Goal: Task Accomplishment & Management: Complete application form

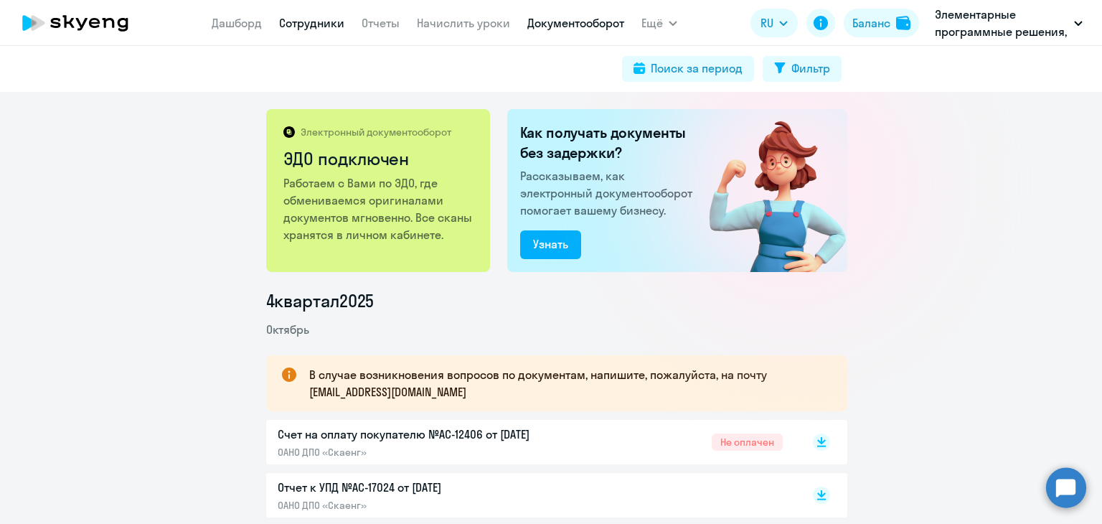
click at [293, 20] on link "Сотрудники" at bounding box center [311, 23] width 65 height 14
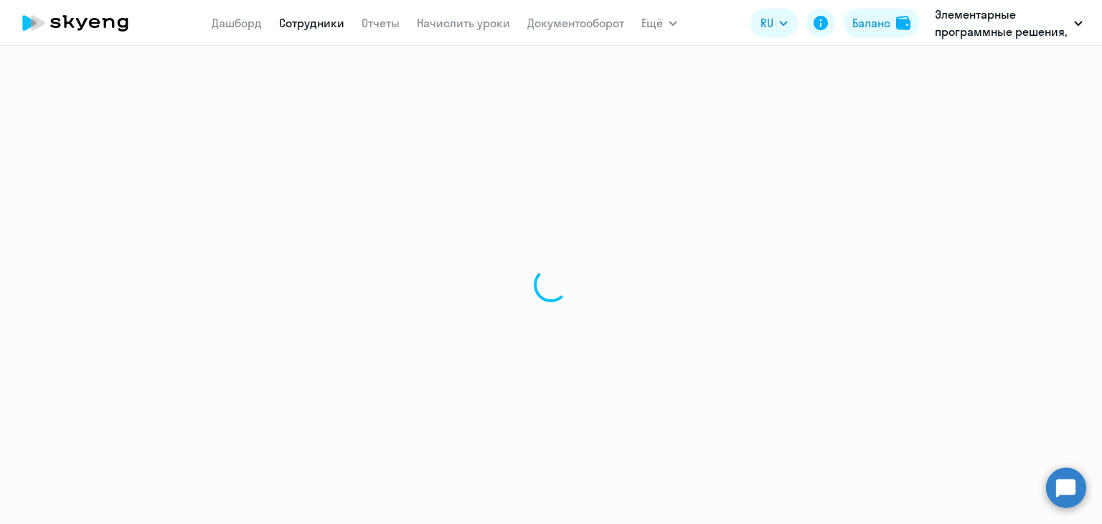
select select "30"
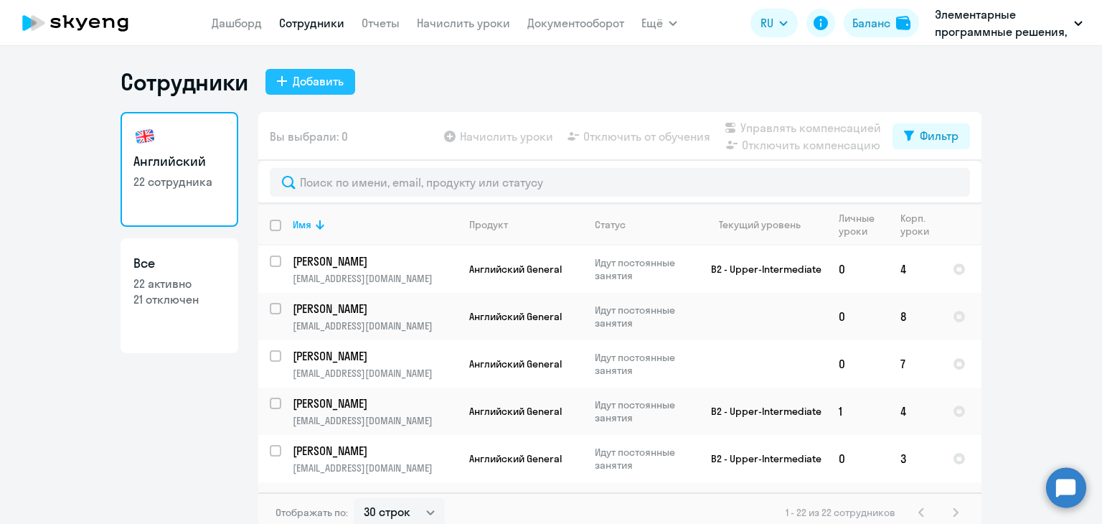
click at [300, 75] on div "Добавить" at bounding box center [318, 80] width 51 height 17
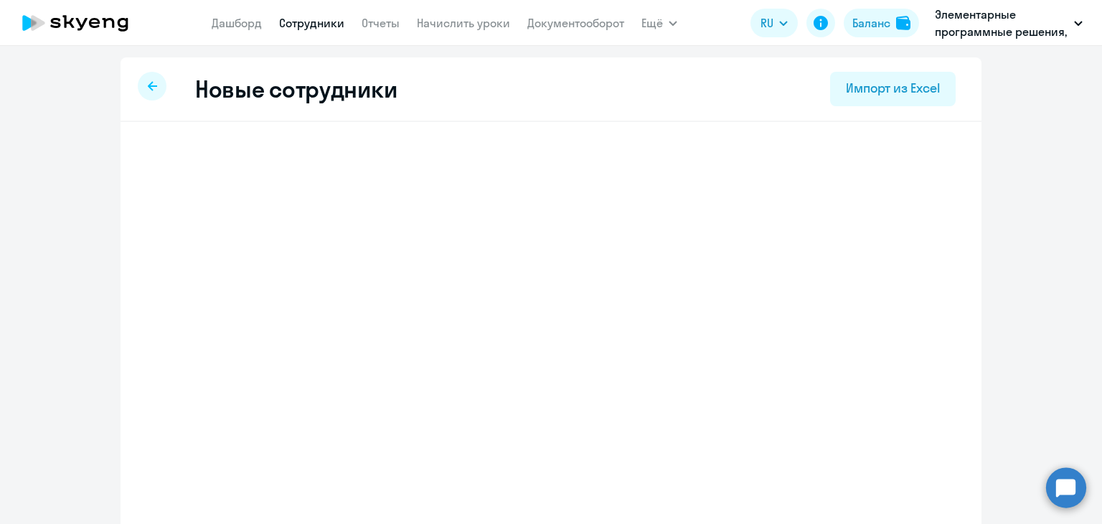
select select "english_adult_not_native_speaker"
select select "7"
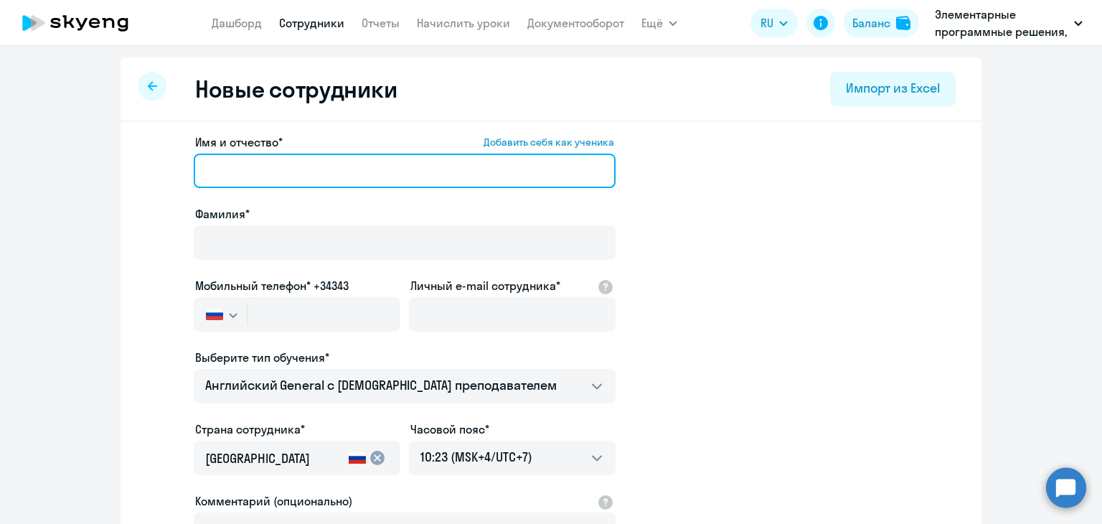
click at [367, 154] on input "Имя и отчество* Добавить себя как ученика" at bounding box center [405, 171] width 422 height 34
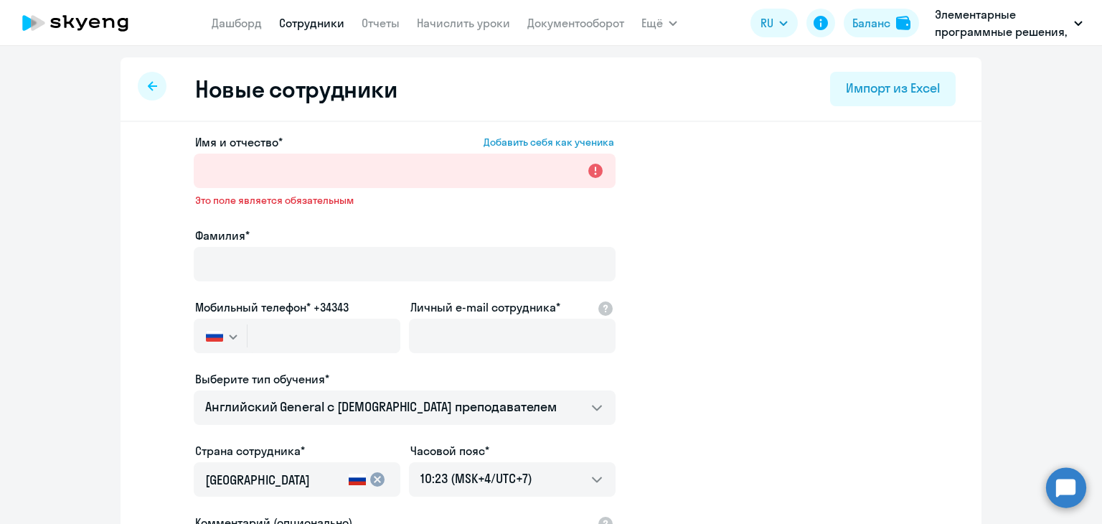
click at [339, 134] on label "Имя и отчество* Добавить себя как ученика" at bounding box center [404, 142] width 419 height 17
click at [339, 154] on input "Имя и отчество* Добавить себя как ученика" at bounding box center [405, 171] width 422 height 34
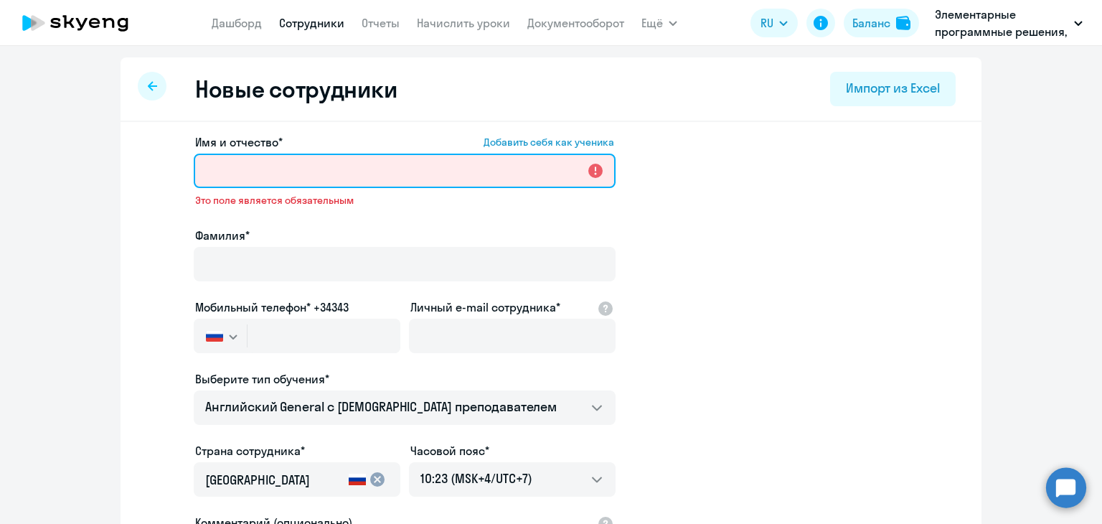
click at [334, 162] on input "Имя и отчество* Добавить себя как ученика" at bounding box center [405, 171] width 422 height 34
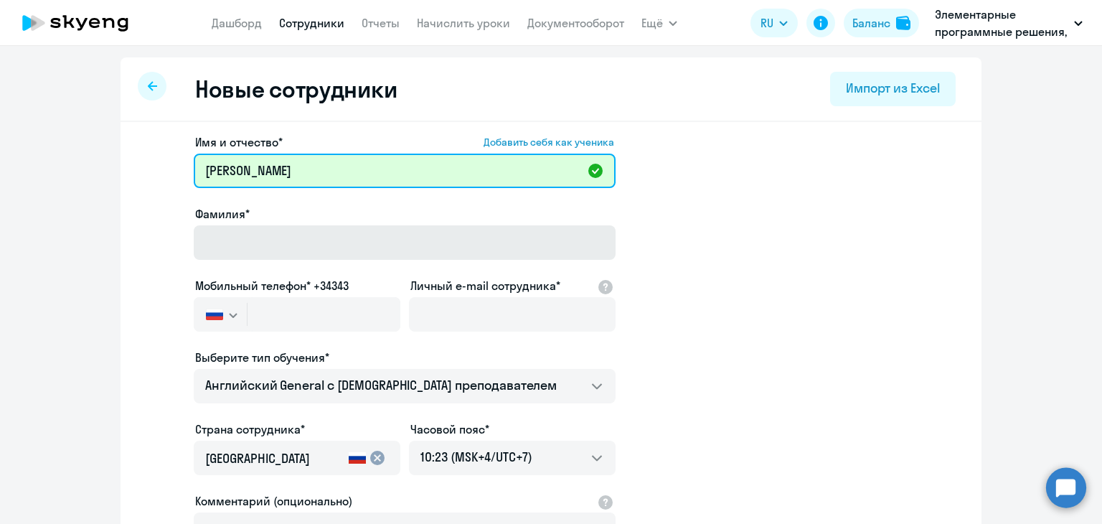
type input "[PERSON_NAME]"
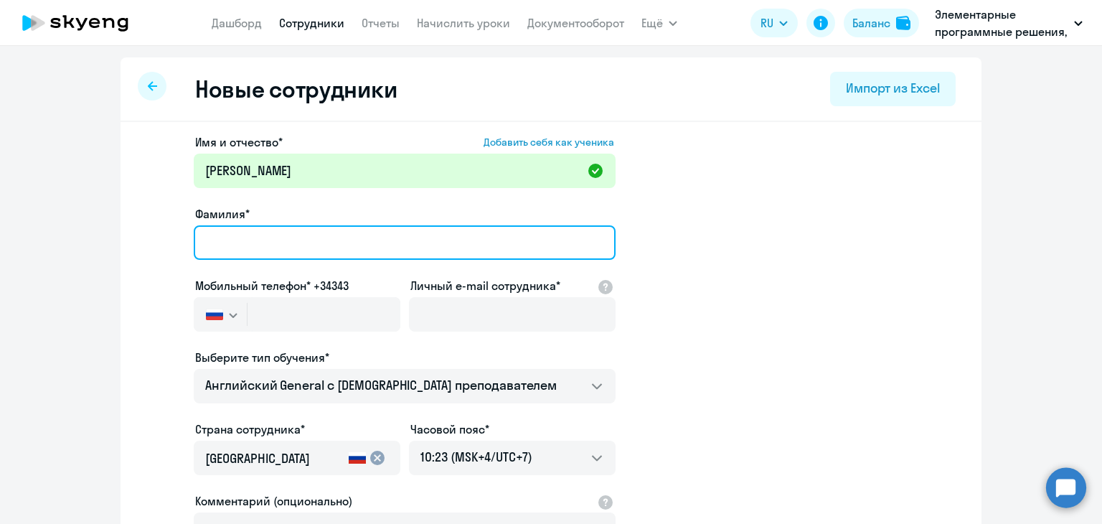
click at [383, 245] on input "Фамилия*" at bounding box center [405, 242] width 422 height 34
type input "[PERSON_NAME]"
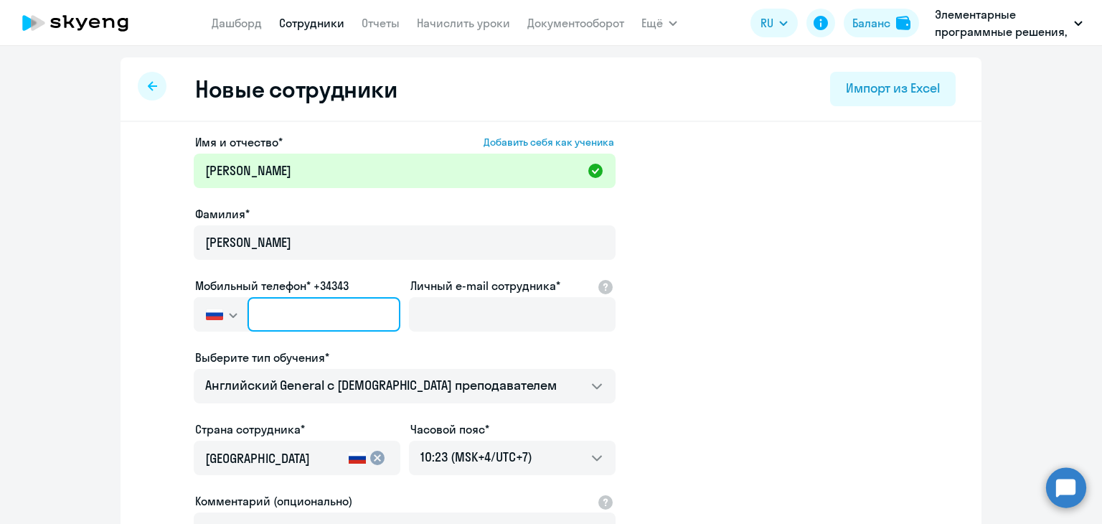
click at [338, 305] on input "text" at bounding box center [324, 314] width 153 height 34
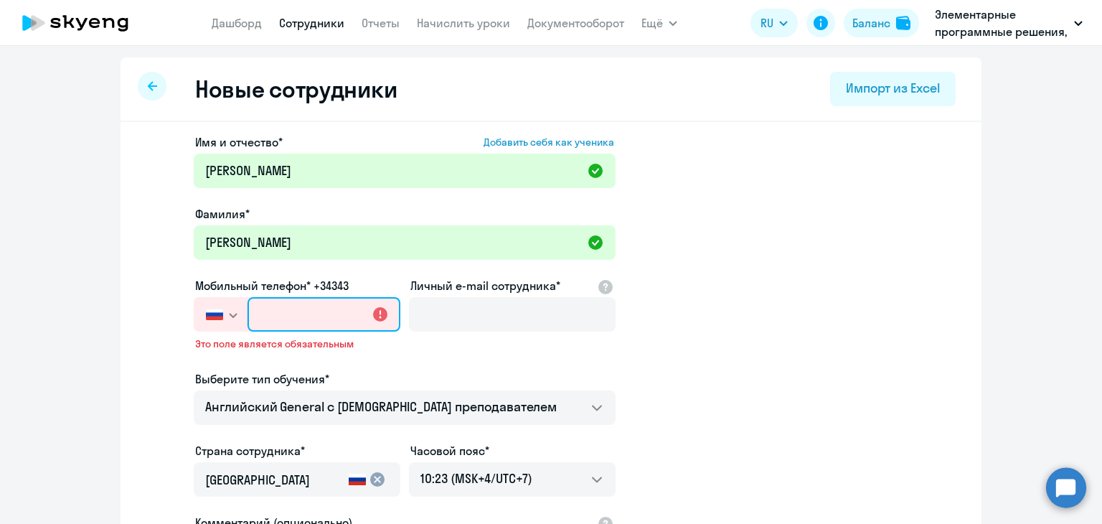
paste input "[PHONE_NUMBER]"
type input "[PHONE_NUMBER]"
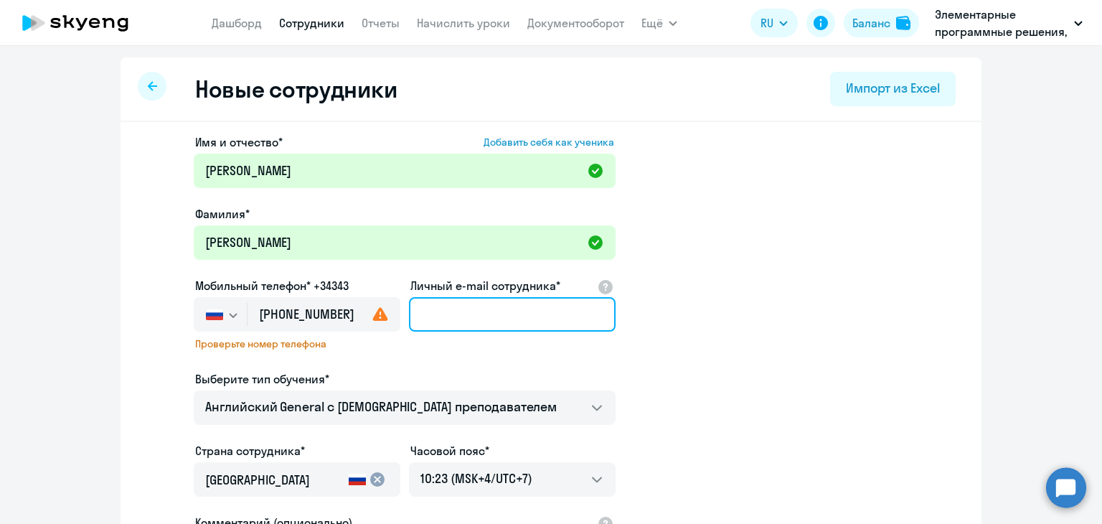
click at [465, 322] on input "Личный e-mail сотрудника*" at bounding box center [512, 314] width 207 height 34
paste input "[EMAIL_ADDRESS][DOMAIN_NAME]"
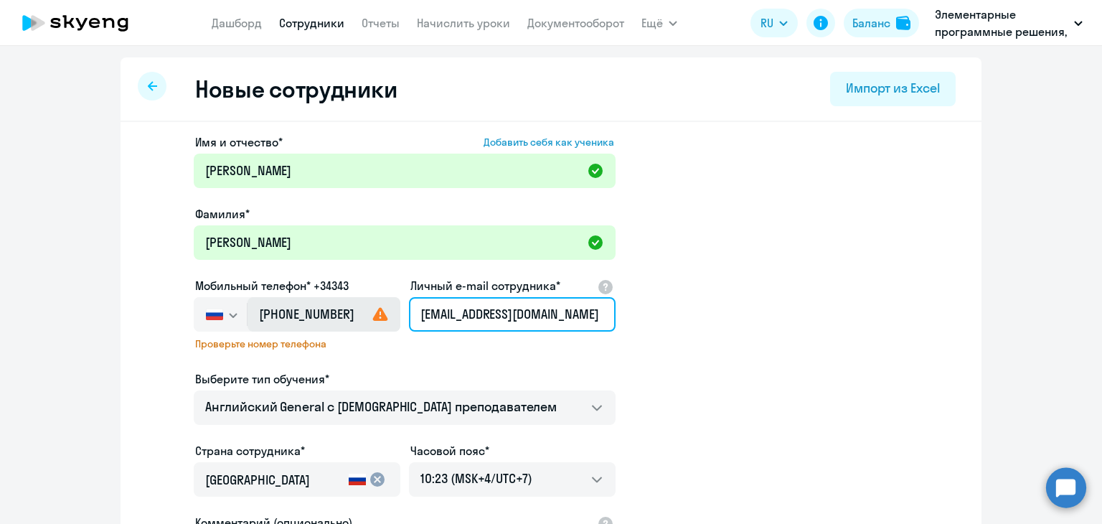
drag, startPoint x: 419, startPoint y: 315, endPoint x: 365, endPoint y: 317, distance: 54.6
click at [365, 317] on div "Имя и отчество* Добавить себя как ученика [PERSON_NAME]* [PERSON_NAME] Мобильны…" at bounding box center [405, 400] width 422 height 533
type input "[EMAIL_ADDRESS][DOMAIN_NAME]"
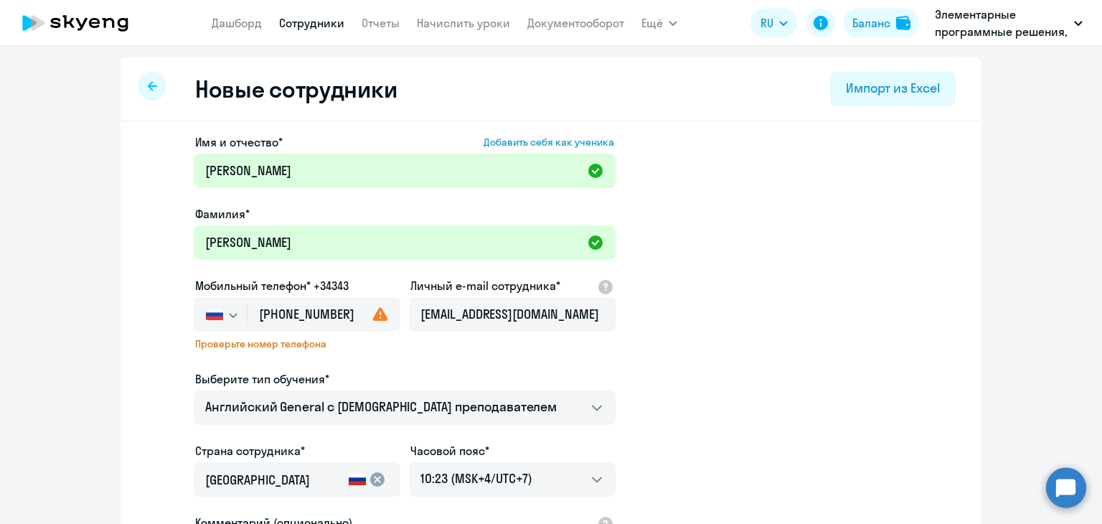
drag, startPoint x: 801, startPoint y: 312, endPoint x: 793, endPoint y: 311, distance: 7.9
click at [800, 312] on app-new-student-form "Имя и отчество* Добавить себя как ученика [PERSON_NAME]* [PERSON_NAME] Мобильны…" at bounding box center [551, 400] width 815 height 533
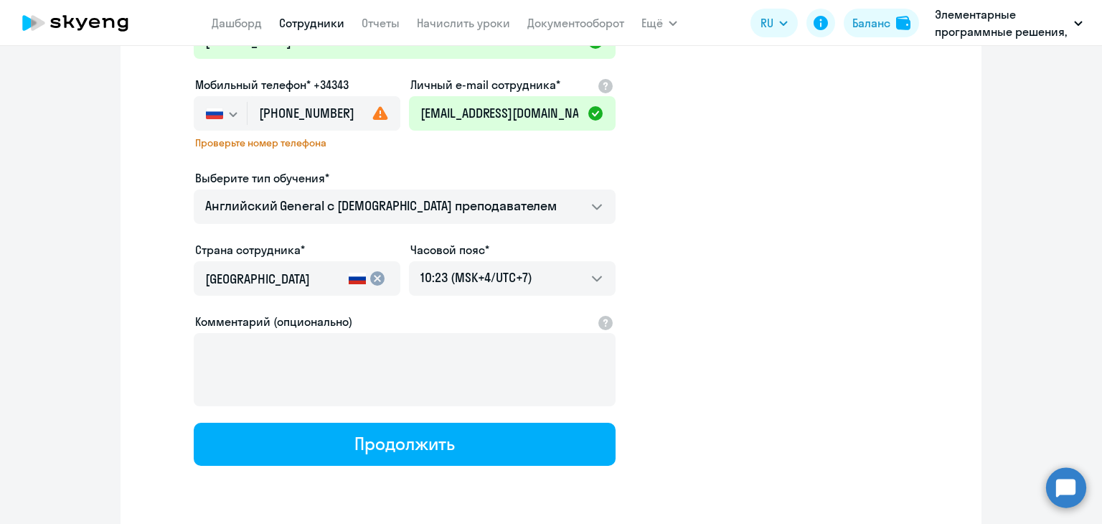
scroll to position [249, 0]
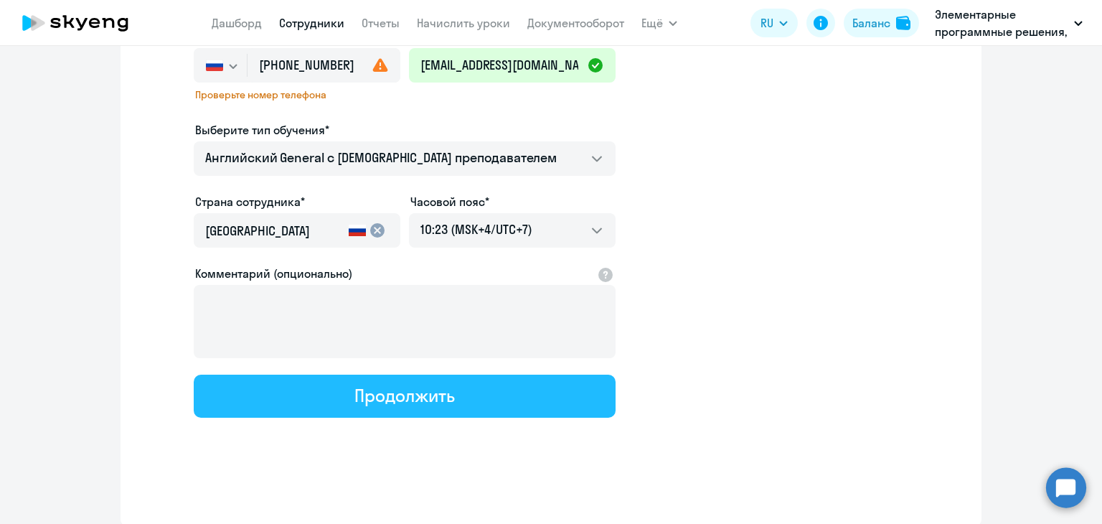
click at [451, 393] on button "Продолжить" at bounding box center [405, 396] width 422 height 43
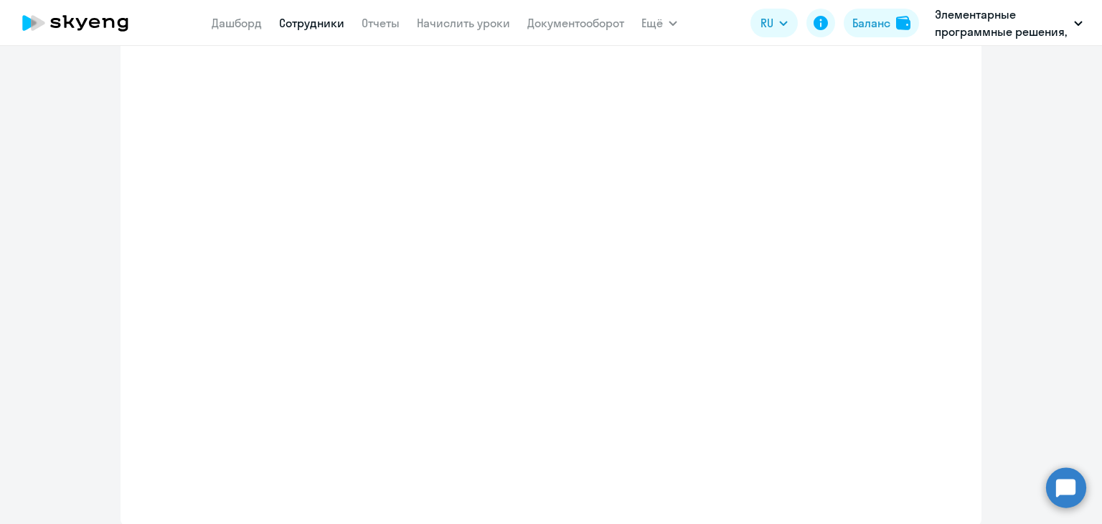
scroll to position [331, 0]
select select "english_adult_not_native_speaker"
select select "7"
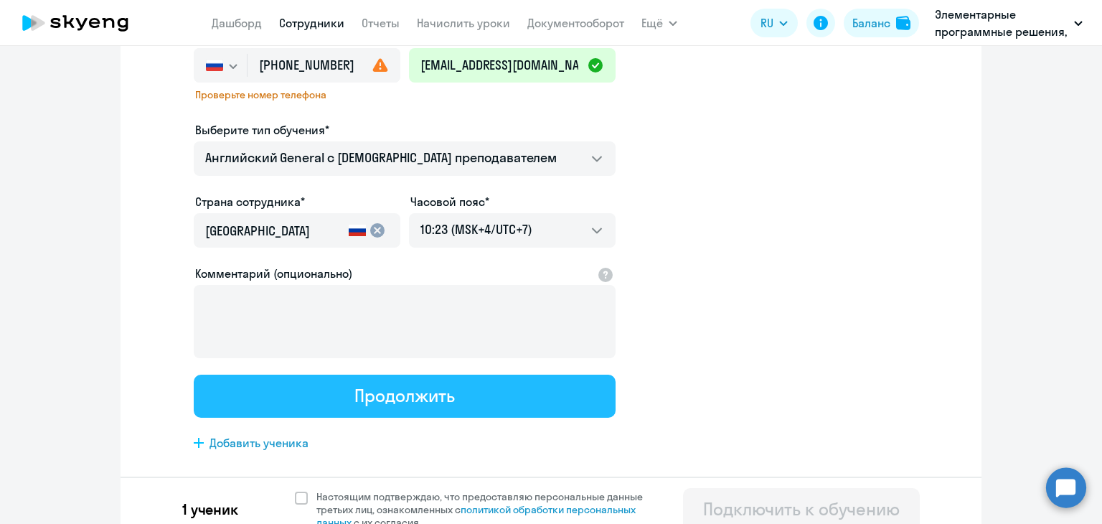
scroll to position [0, 0]
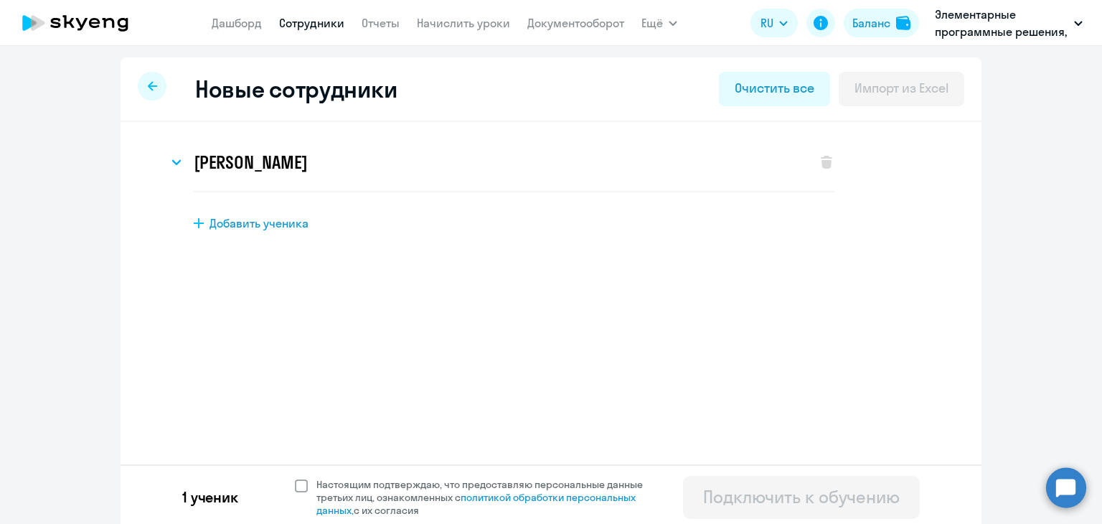
click at [296, 489] on span at bounding box center [301, 485] width 13 height 13
click at [295, 478] on input "Настоящим подтверждаю, что предоставляю персональные данные третьих лиц, ознако…" at bounding box center [294, 477] width 1 height 1
checkbox input "true"
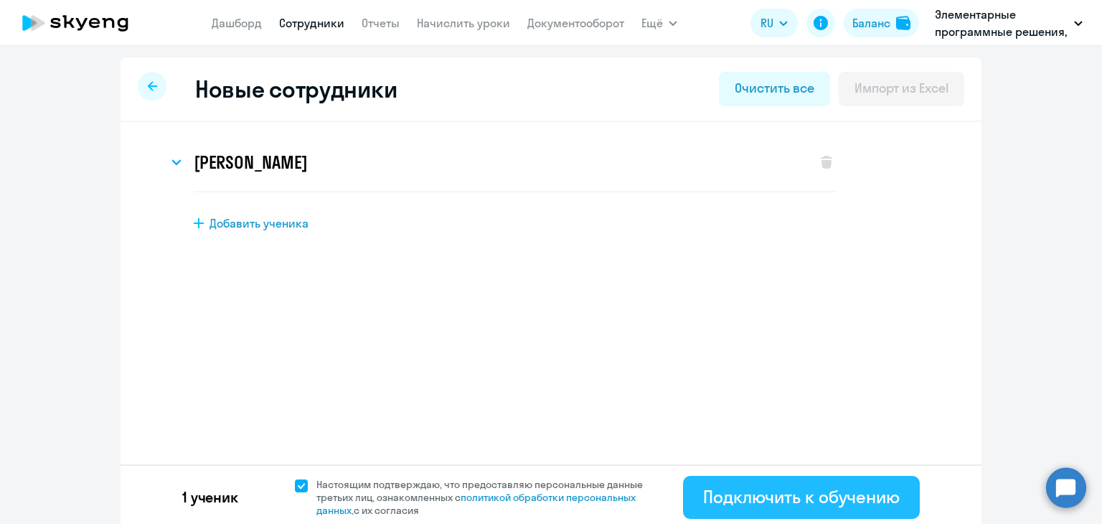
click at [724, 484] on button "Подключить к обучению" at bounding box center [801, 497] width 237 height 43
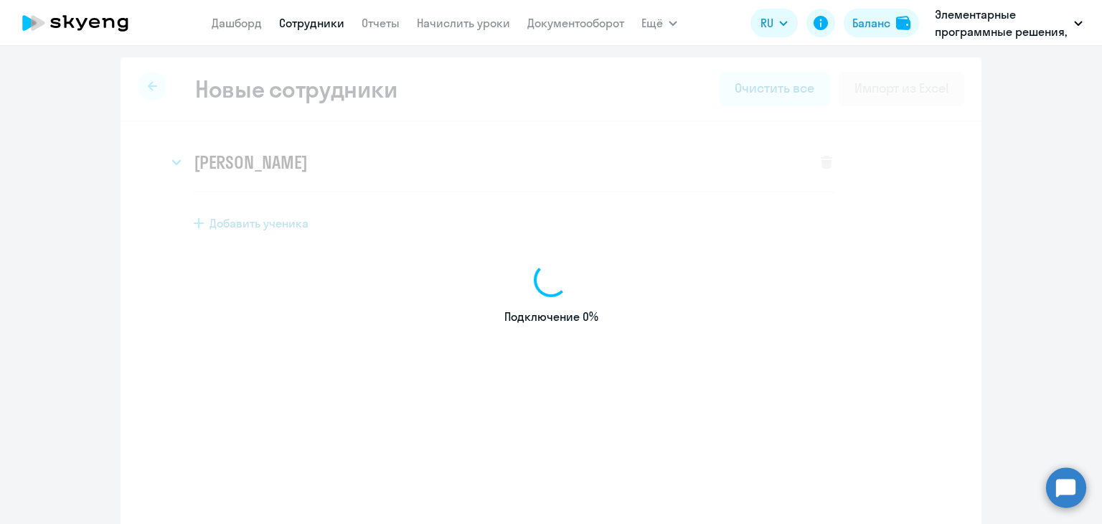
select select "english_adult_not_native_speaker"
select select "7"
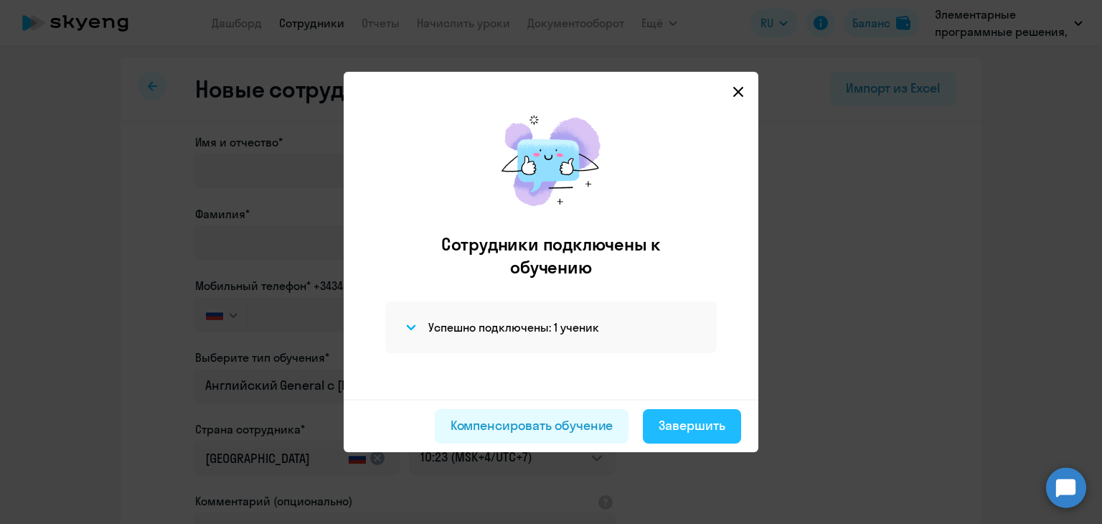
click at [678, 421] on div "Завершить" at bounding box center [692, 425] width 67 height 19
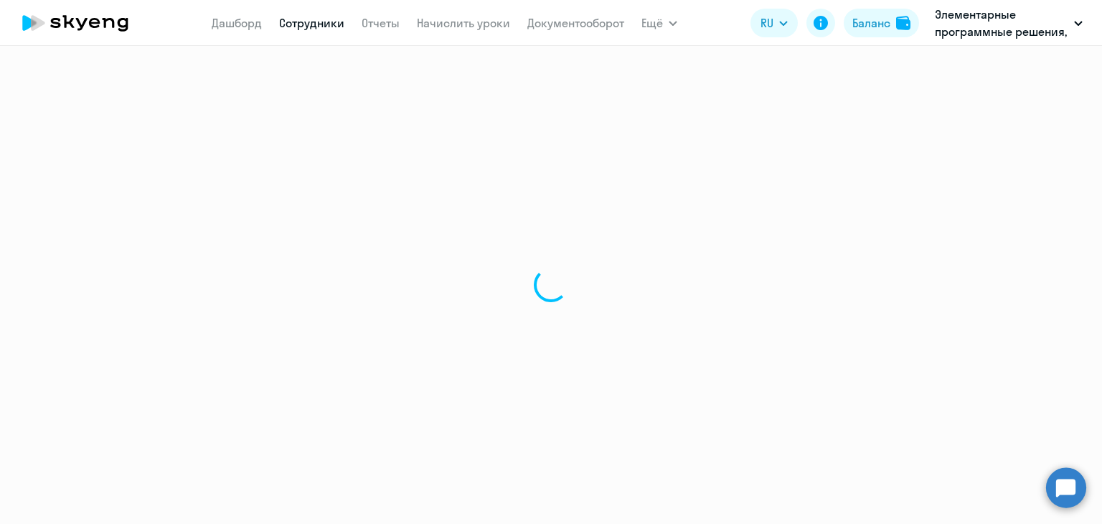
select select "30"
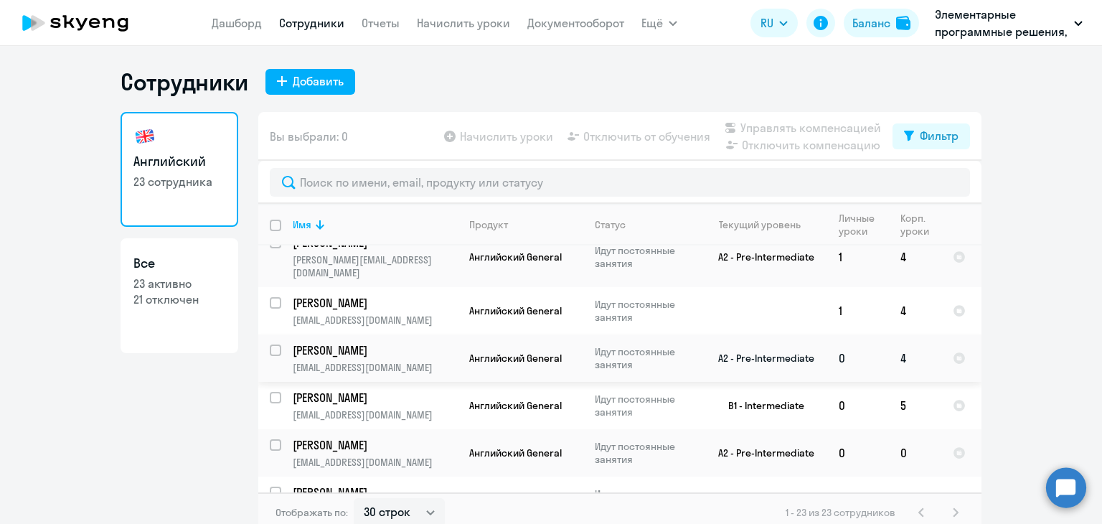
scroll to position [778, 0]
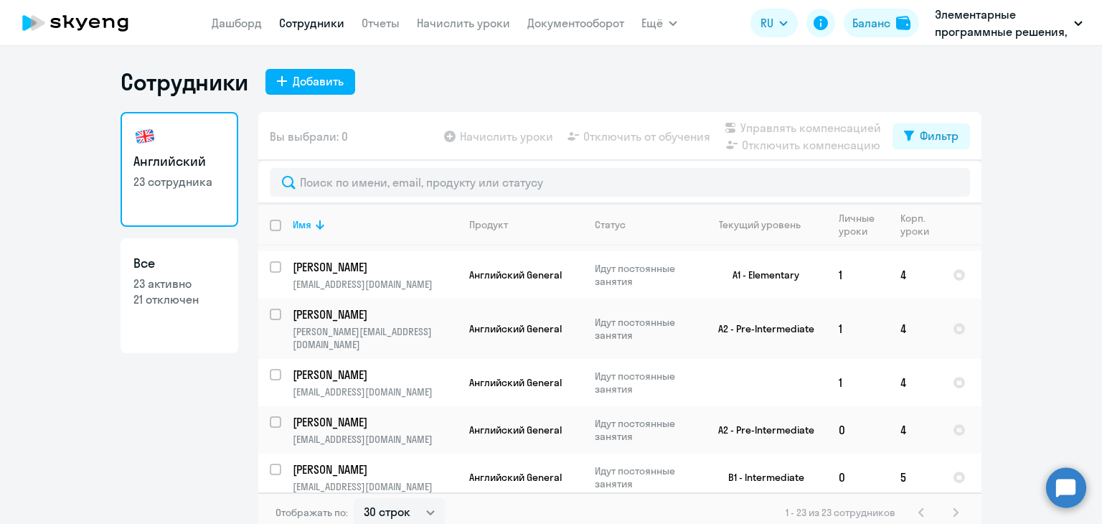
click at [956, 504] on div "1 - 23 из 23 сотрудников" at bounding box center [875, 512] width 179 height 17
click at [953, 511] on div "1 - 23 из 23 сотрудников" at bounding box center [875, 512] width 179 height 17
drag, startPoint x: 948, startPoint y: 510, endPoint x: 710, endPoint y: 418, distance: 255.4
click at [945, 506] on div "1 - 23 из 23 сотрудников" at bounding box center [875, 512] width 179 height 17
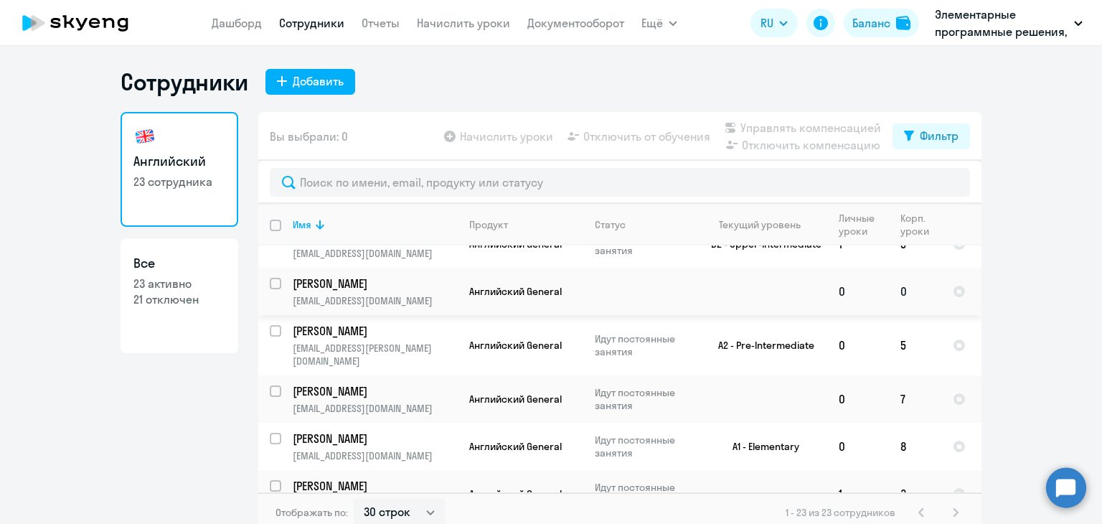
scroll to position [359, 0]
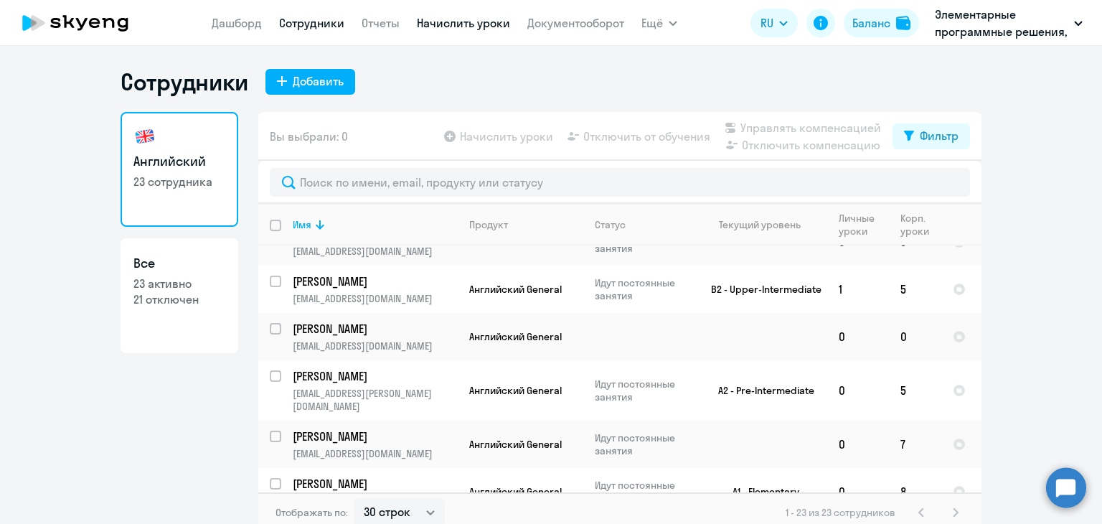
click at [490, 23] on link "Начислить уроки" at bounding box center [463, 23] width 93 height 14
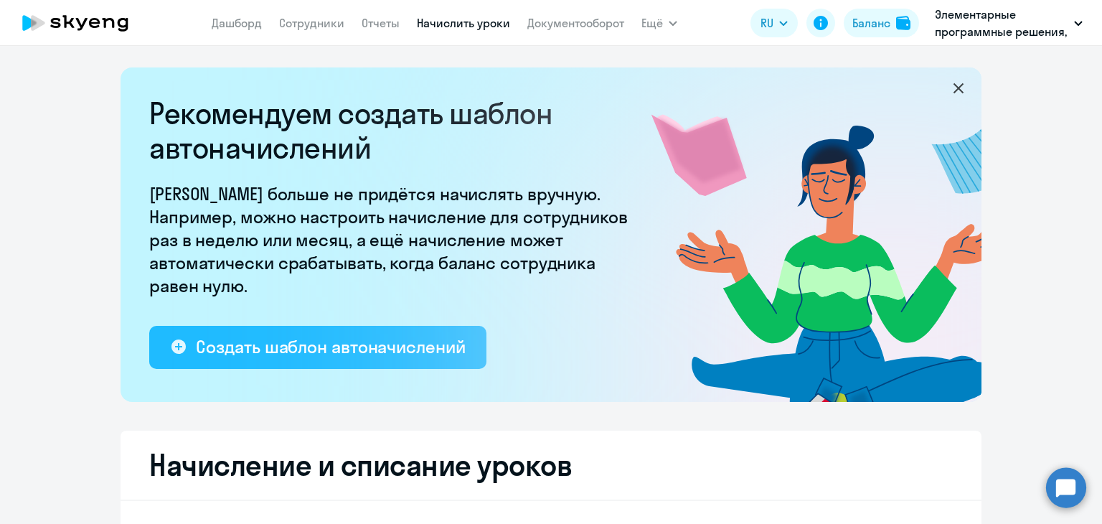
select select "10"
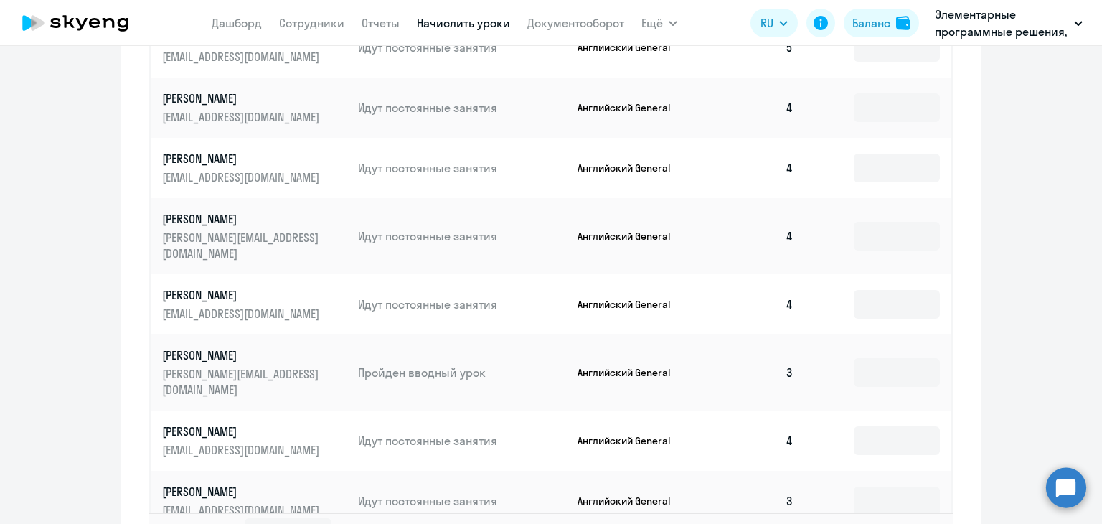
scroll to position [958, 0]
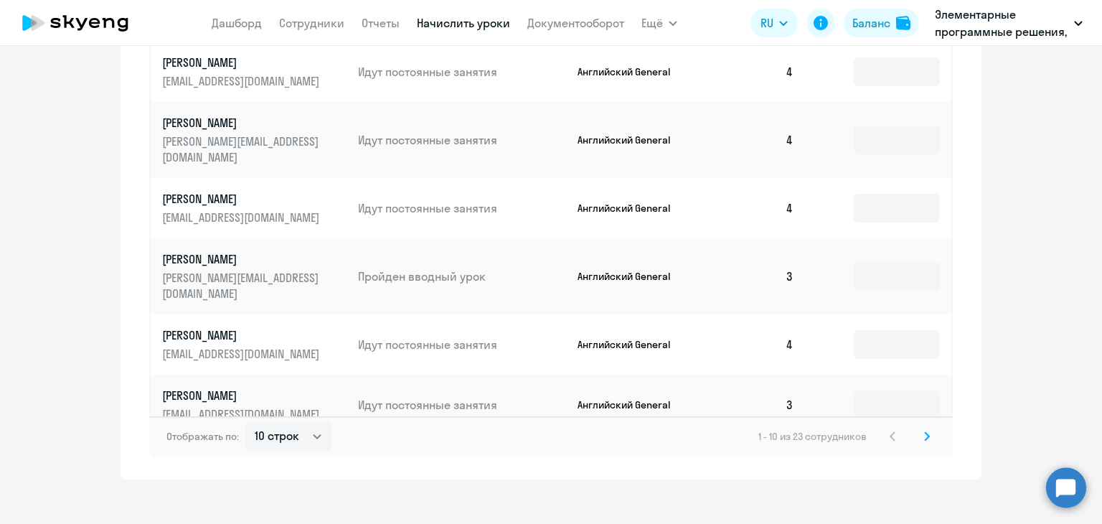
click at [919, 428] on svg-icon at bounding box center [927, 436] width 17 height 17
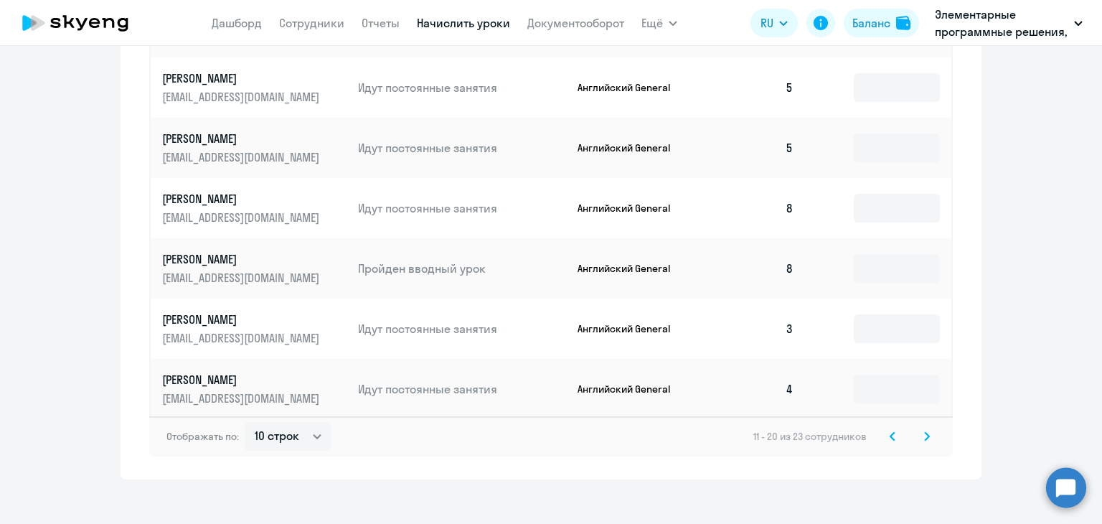
click at [930, 420] on div "Отображать по: 10 строк 30 строк 50 строк 11 - 20 из 23 сотрудников" at bounding box center [551, 436] width 804 height 40
click at [919, 428] on svg-icon at bounding box center [927, 436] width 17 height 17
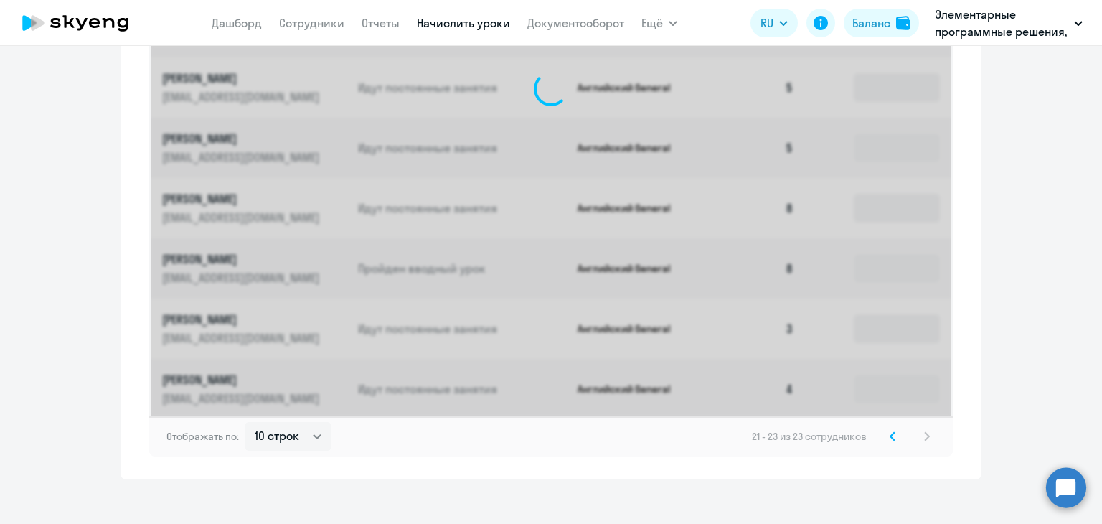
scroll to position [535, 0]
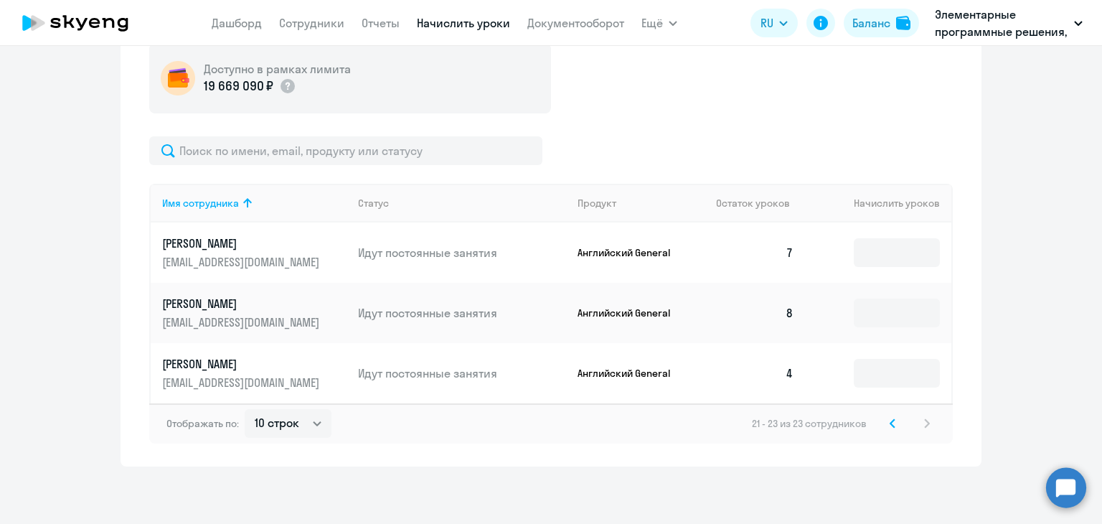
click at [884, 423] on svg-icon at bounding box center [892, 423] width 17 height 17
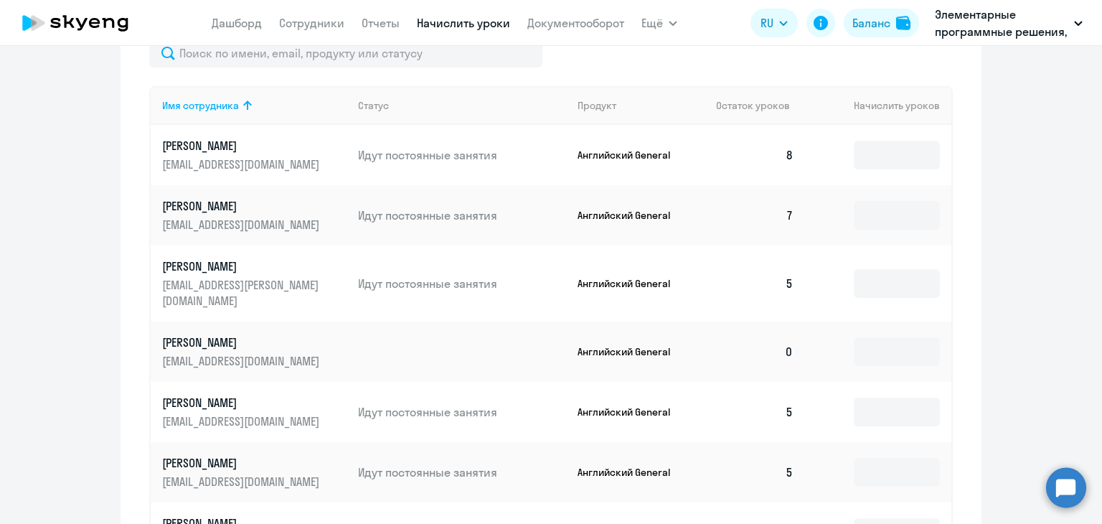
scroll to position [599, 0]
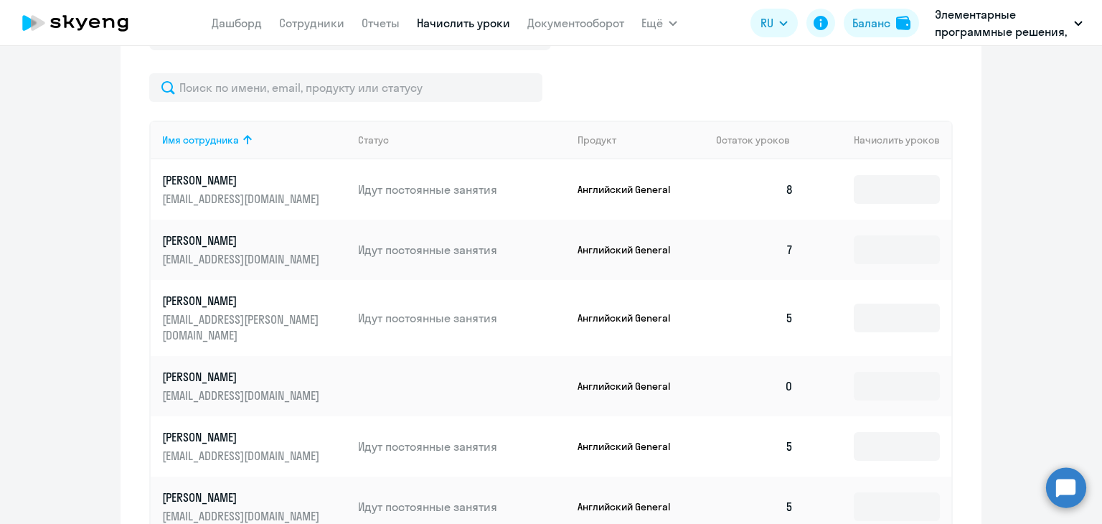
click at [207, 369] on p "[PERSON_NAME]" at bounding box center [242, 377] width 161 height 16
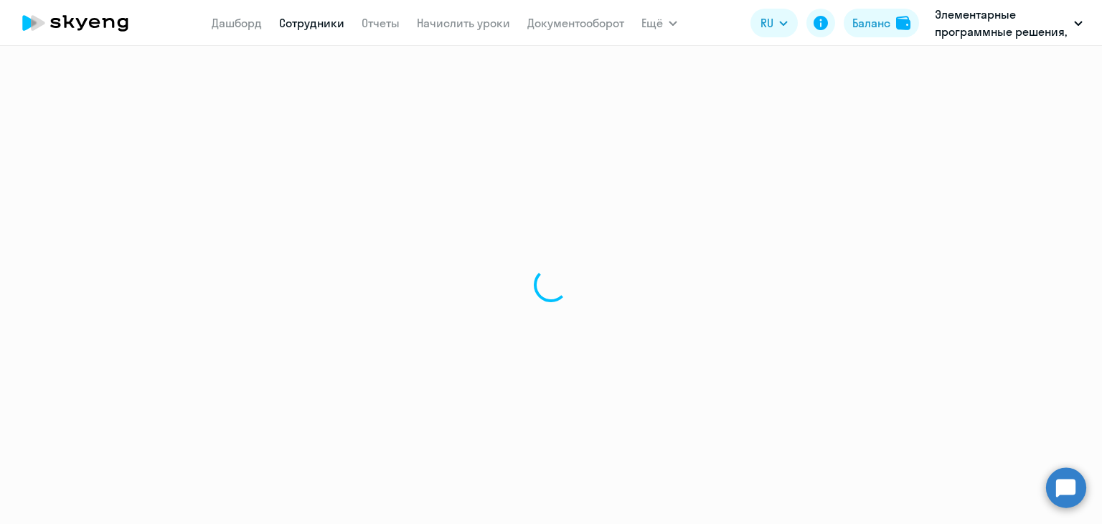
select select "english"
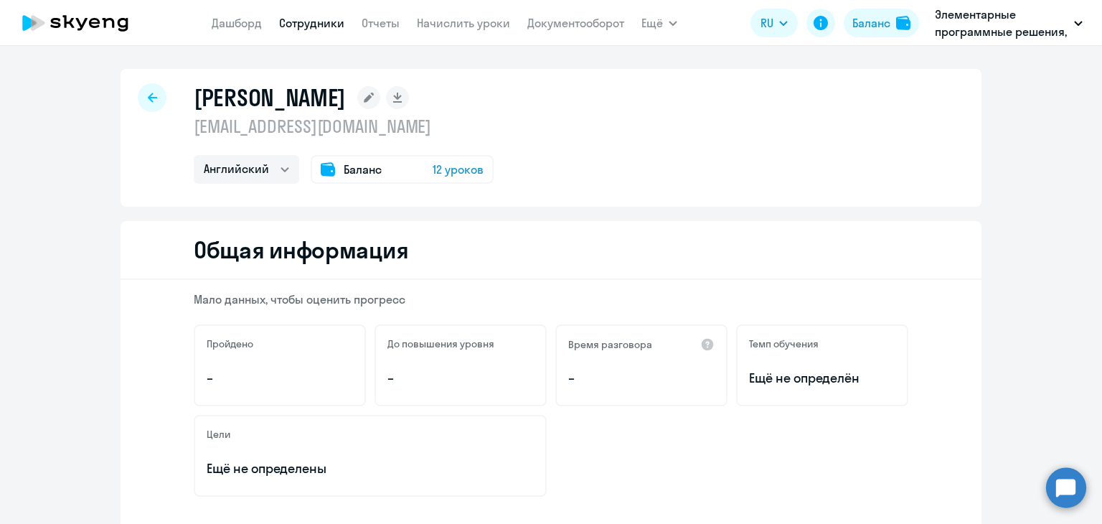
click at [357, 101] on rect at bounding box center [368, 97] width 23 height 23
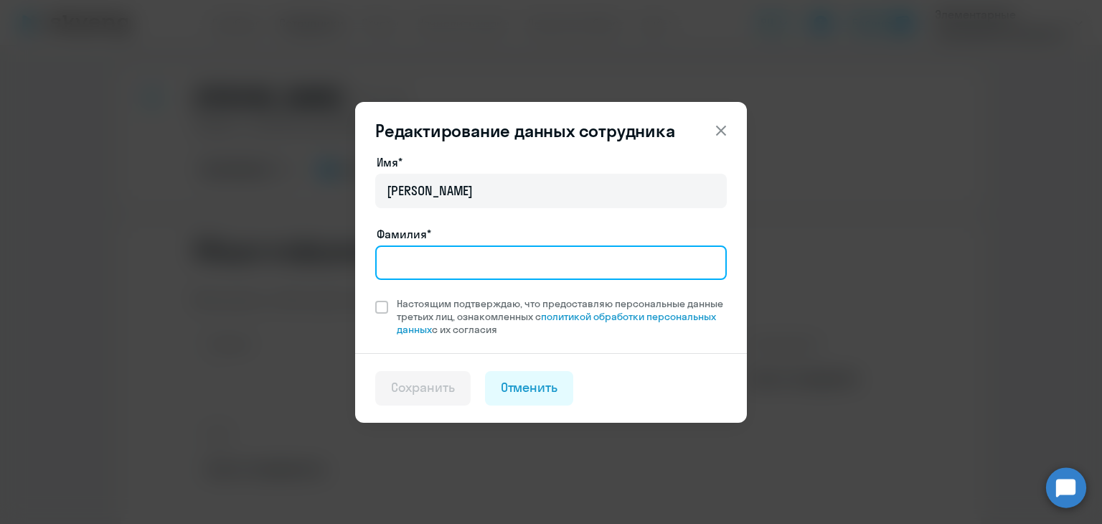
click at [468, 255] on input "Фамилия*" at bounding box center [551, 262] width 352 height 34
type input "[PERSON_NAME]"
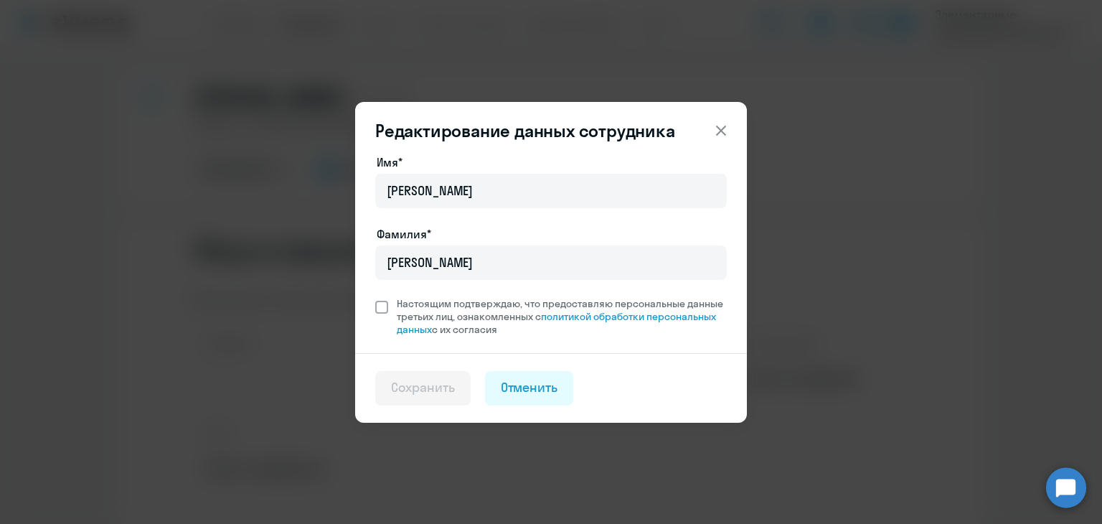
click at [387, 301] on span at bounding box center [381, 307] width 13 height 13
click at [375, 297] on input "Настоящим подтверждаю, что предоставляю персональные данные третьих лиц, ознако…" at bounding box center [375, 296] width 1 height 1
checkbox input "true"
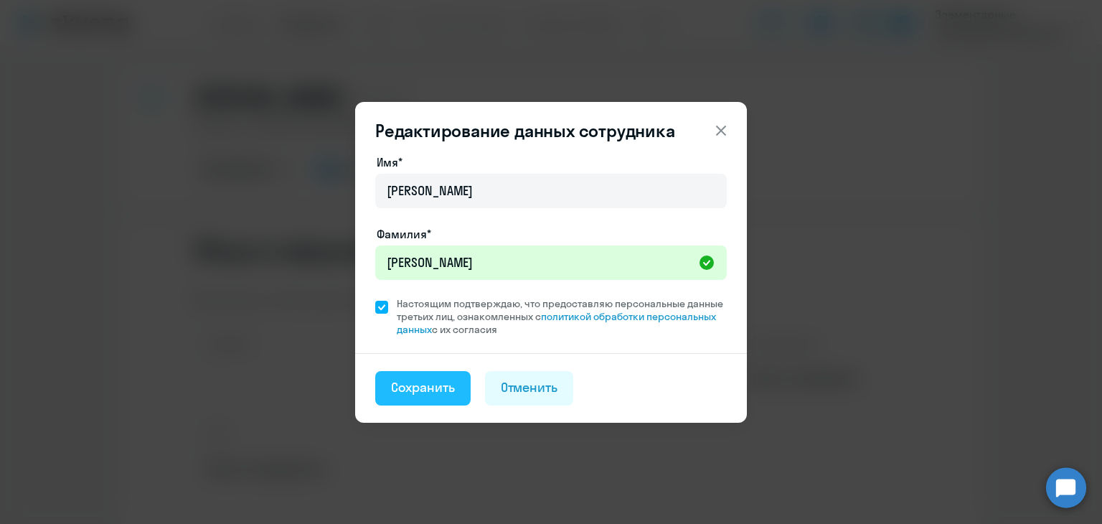
click at [432, 385] on div "Сохранить" at bounding box center [423, 387] width 64 height 19
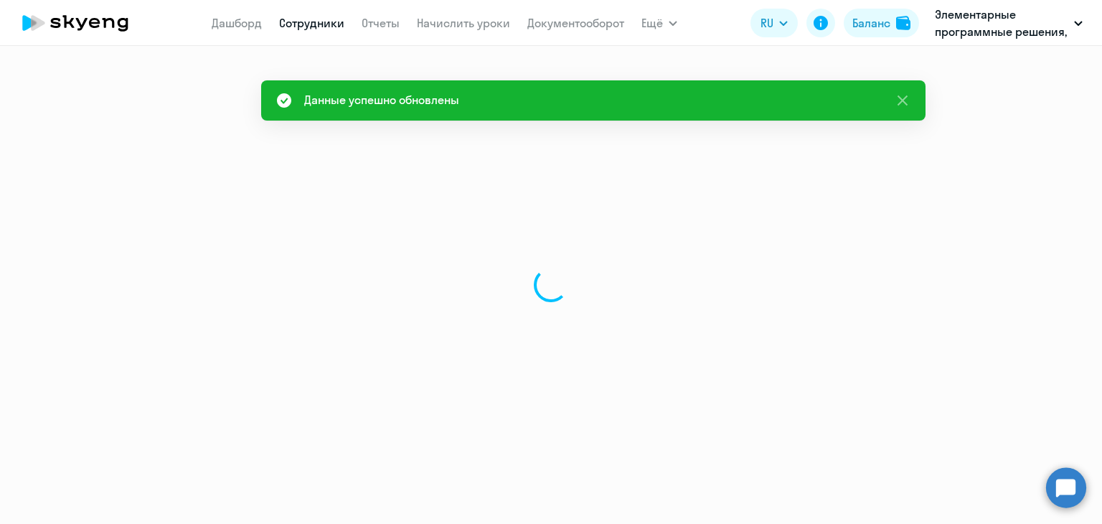
select select "english"
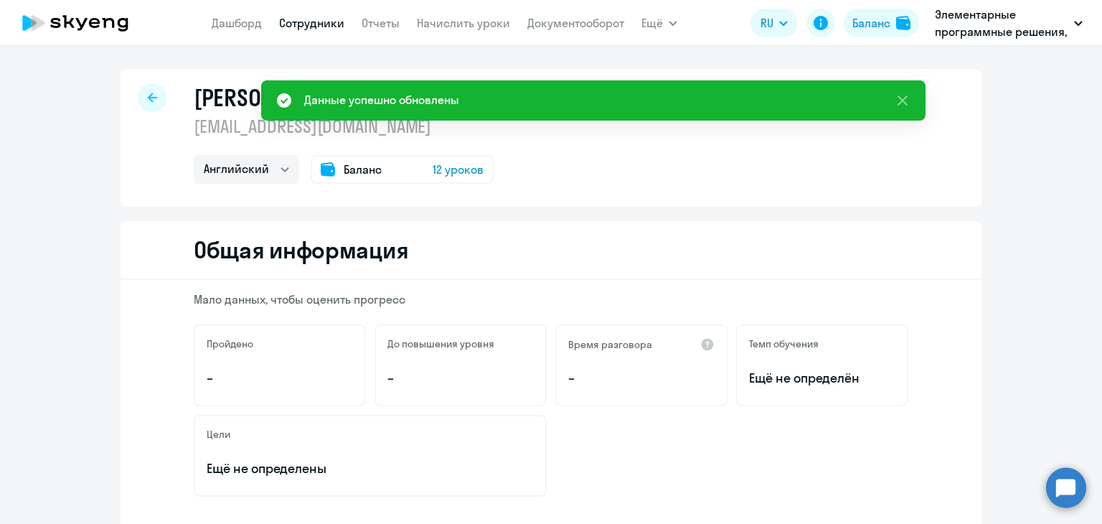
click at [138, 103] on div at bounding box center [152, 97] width 29 height 29
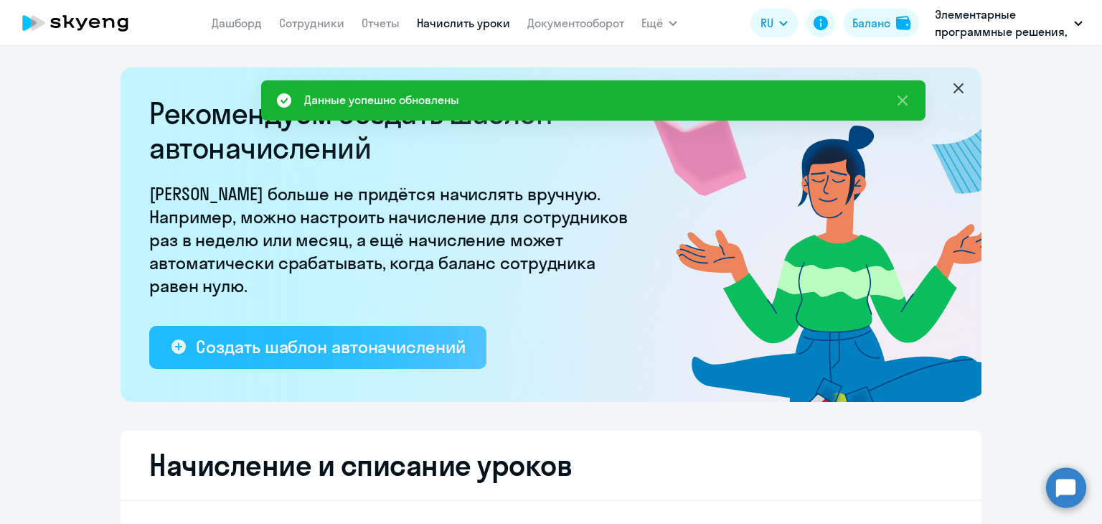
select select "10"
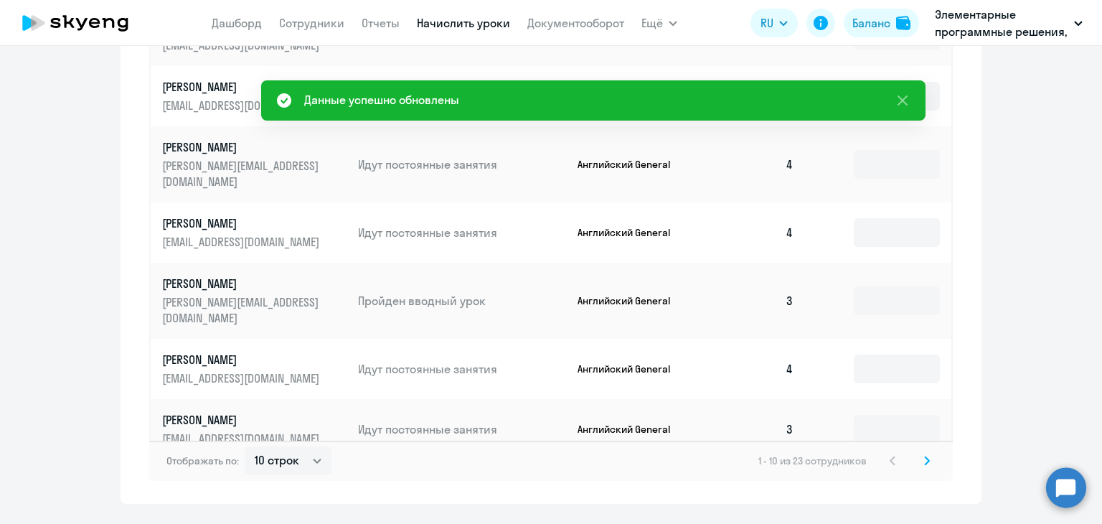
scroll to position [958, 0]
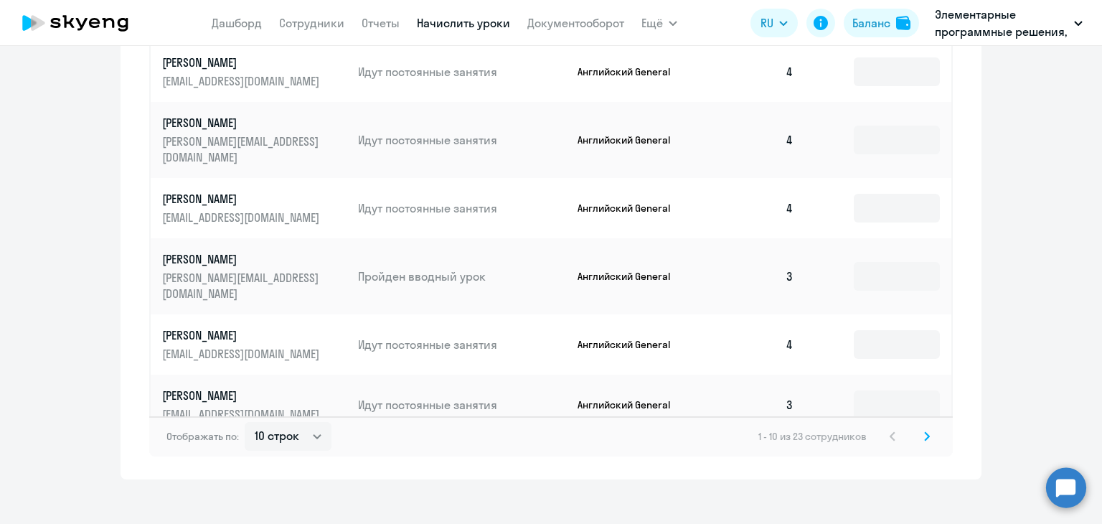
click at [925, 432] on icon at bounding box center [927, 436] width 4 height 8
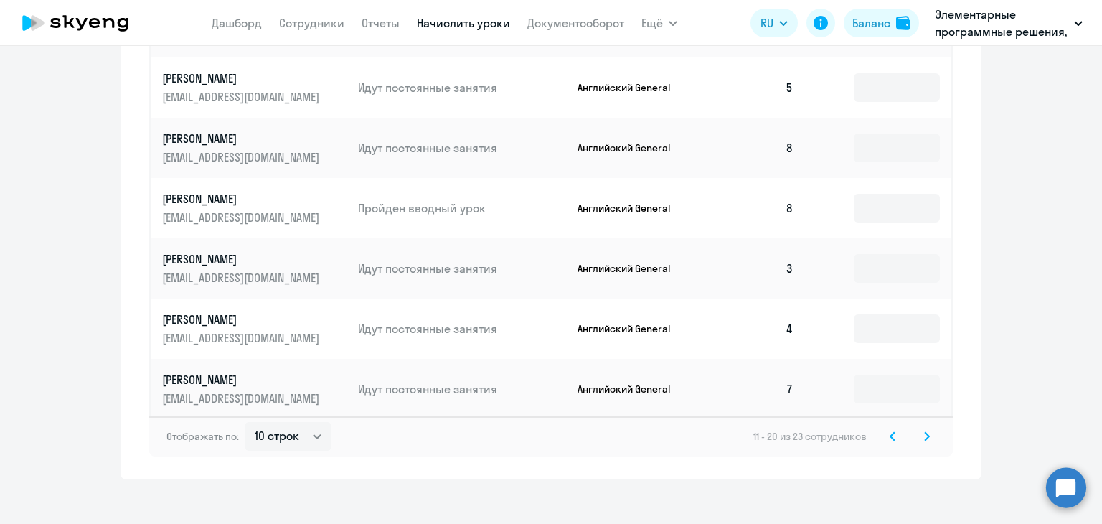
click at [919, 428] on svg-icon at bounding box center [927, 436] width 17 height 17
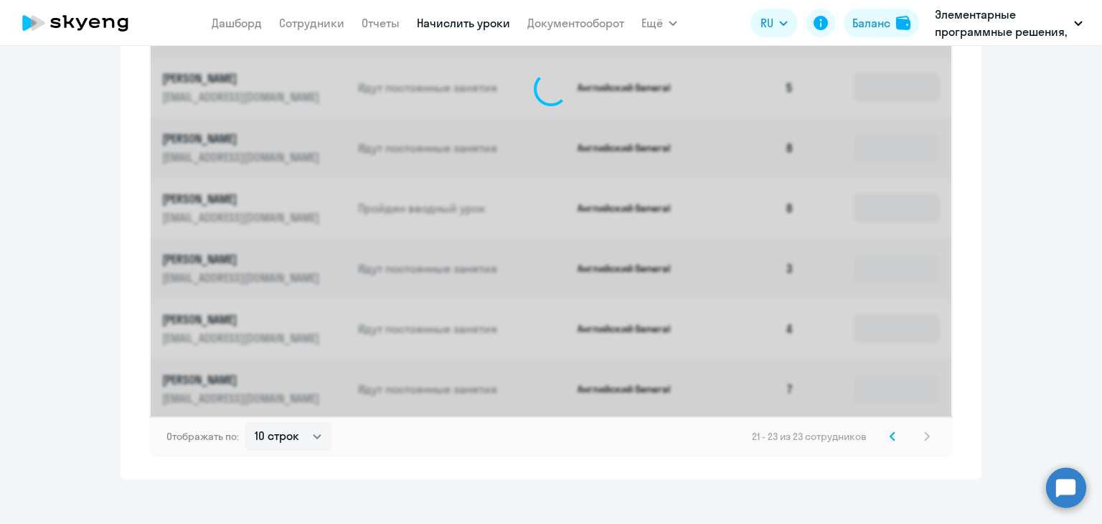
scroll to position [535, 0]
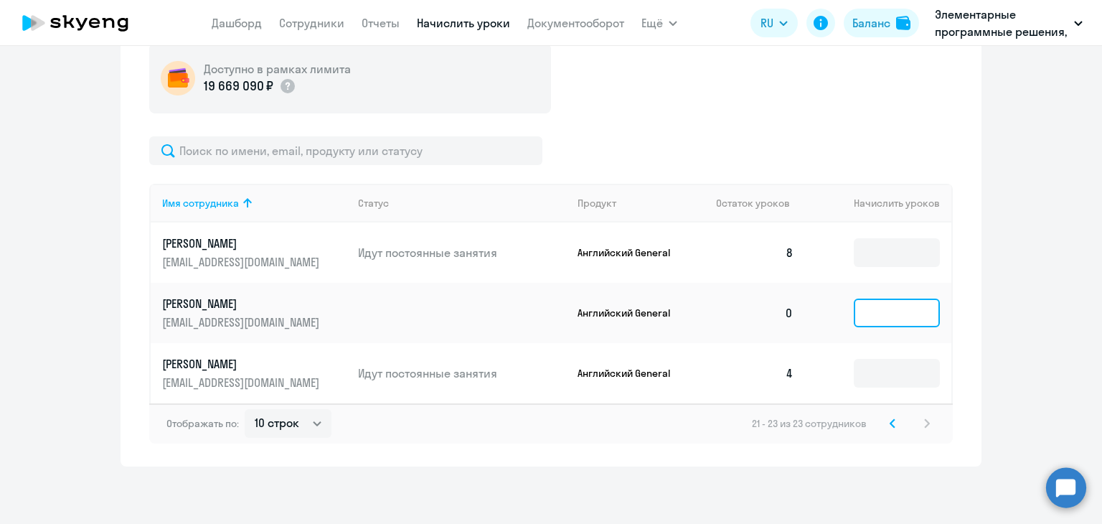
click at [878, 319] on input at bounding box center [897, 313] width 86 height 29
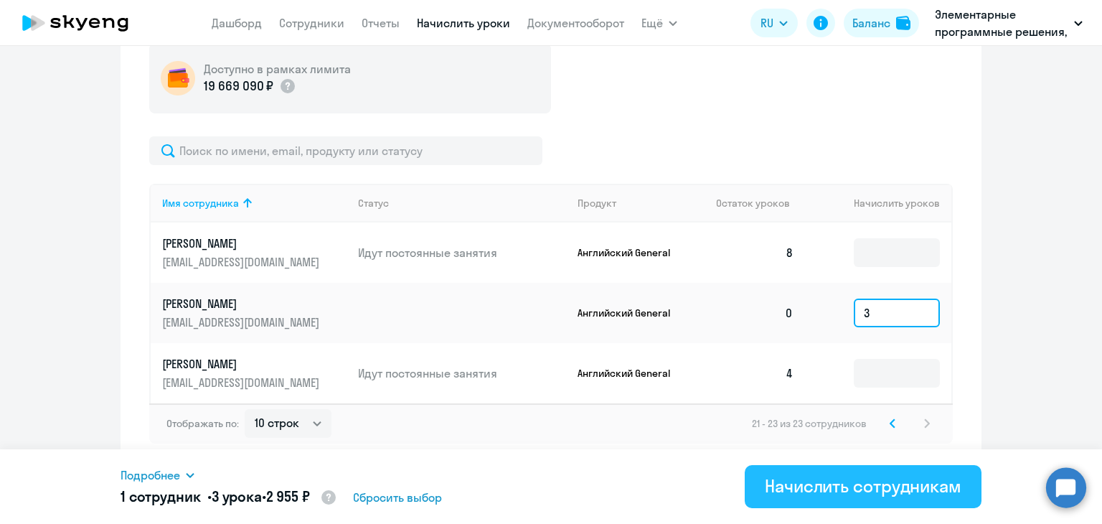
type input "3"
click at [785, 483] on div "Начислить сотрудникам" at bounding box center [863, 485] width 197 height 23
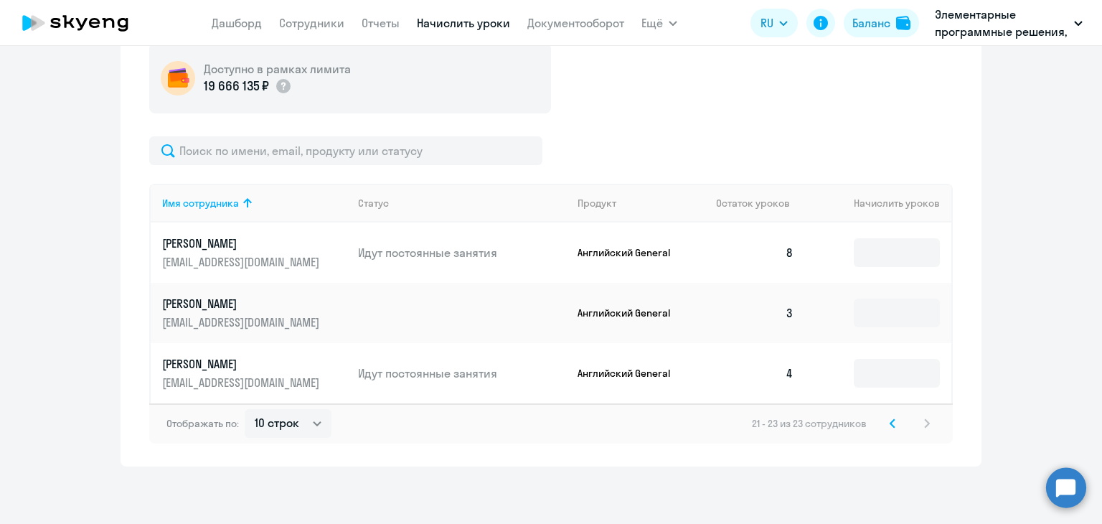
click at [243, 369] on p "[PERSON_NAME]" at bounding box center [242, 364] width 161 height 16
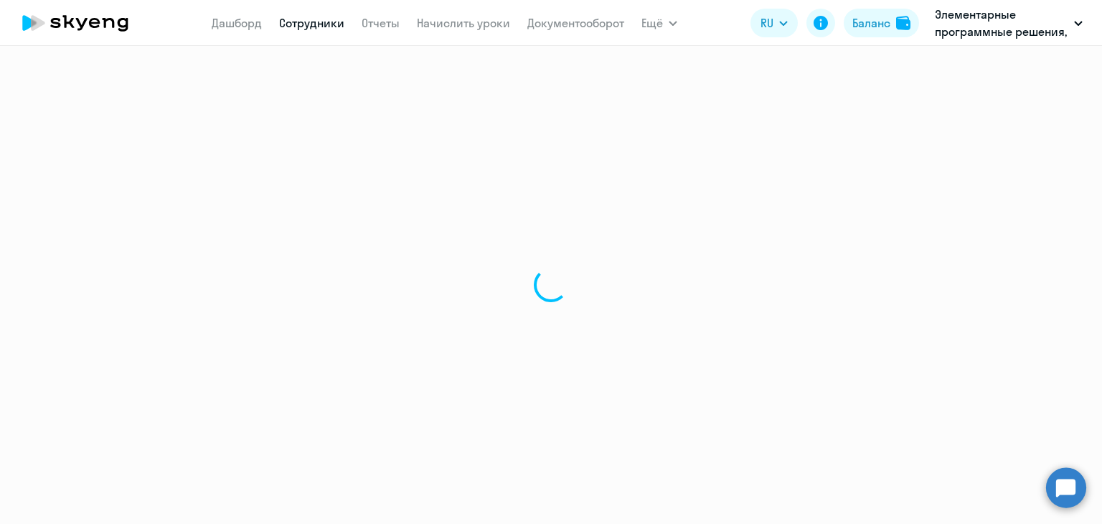
select select "english"
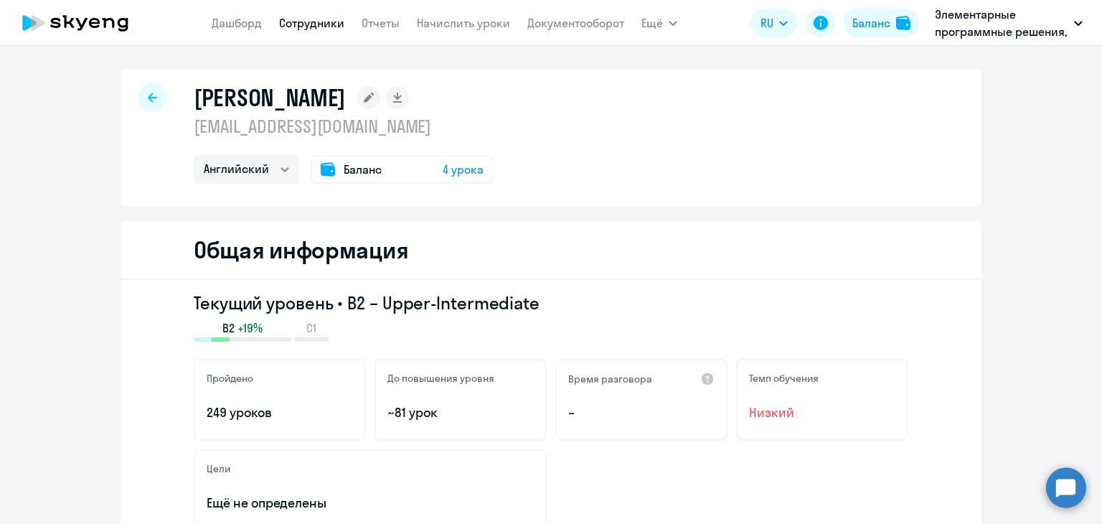
click at [380, 91] on rect at bounding box center [368, 97] width 23 height 23
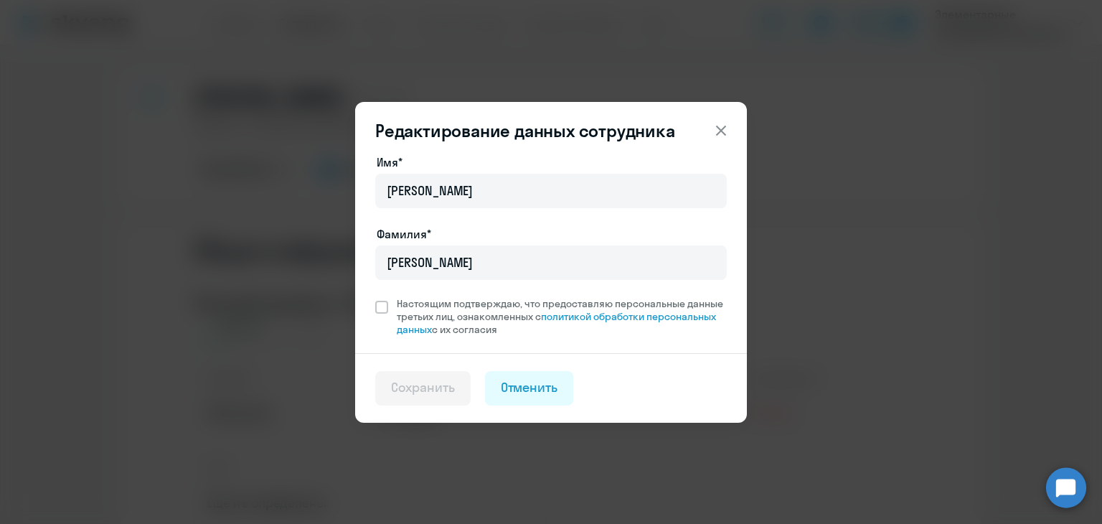
click at [915, 209] on div "Редактирование данных сотрудника Имя* [PERSON_NAME]* [PERSON_NAME] Настоящим по…" at bounding box center [551, 262] width 1102 height 524
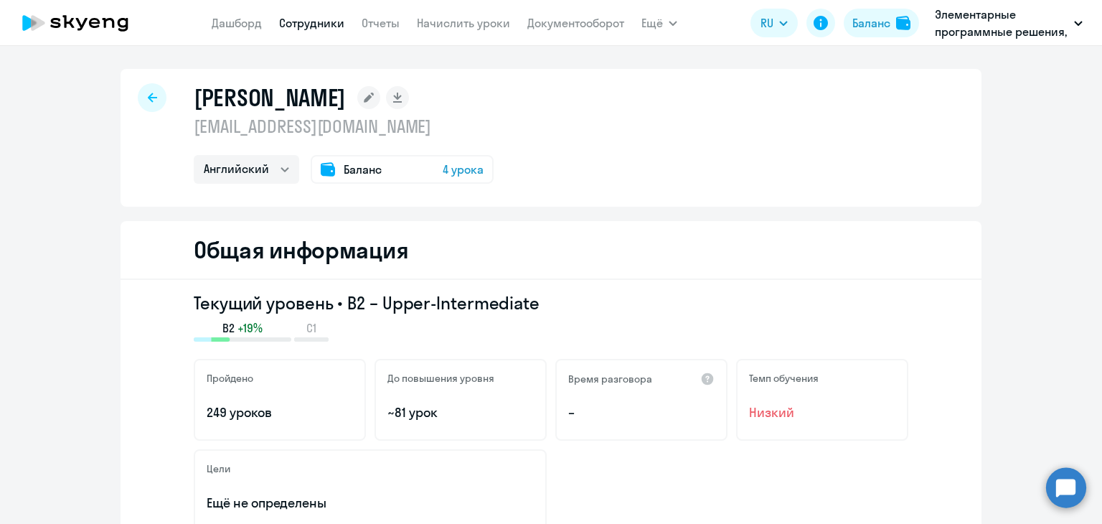
click at [146, 103] on div at bounding box center [152, 97] width 29 height 29
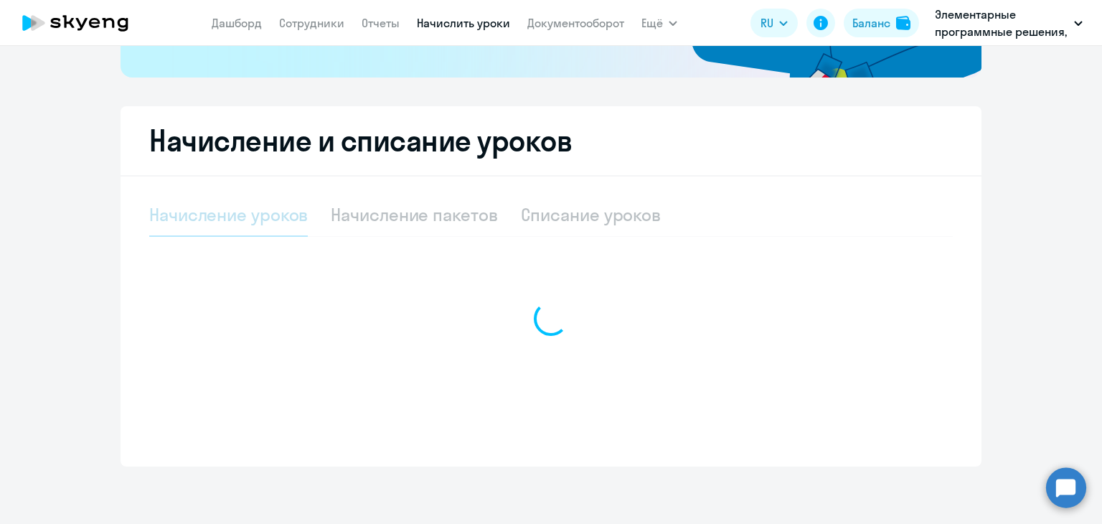
select select "10"
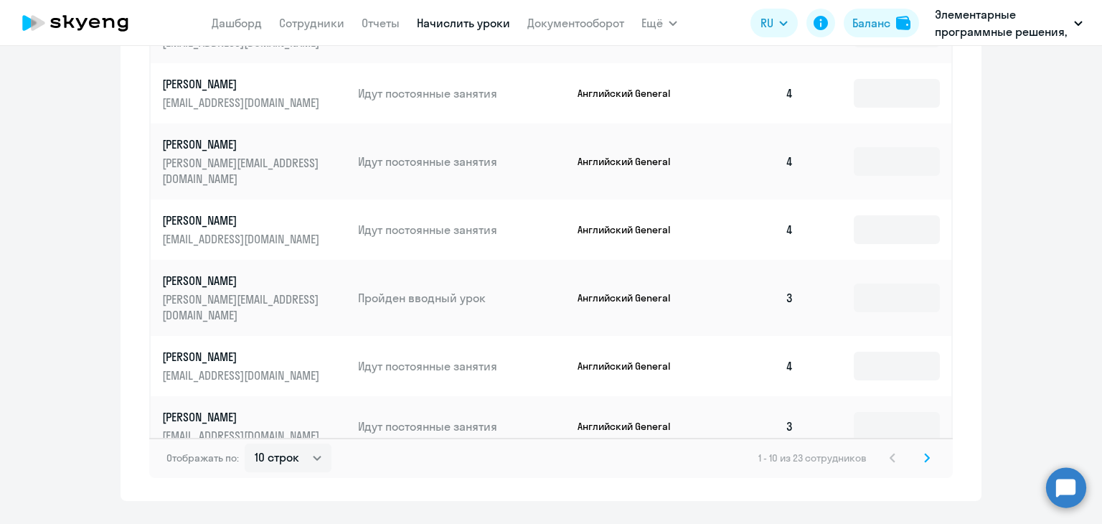
scroll to position [958, 0]
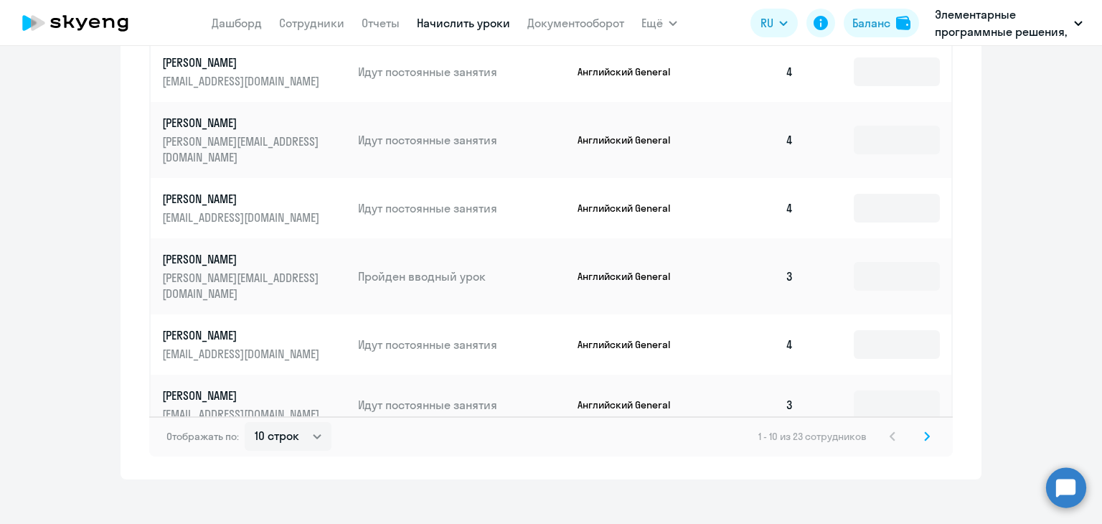
click at [924, 431] on icon at bounding box center [927, 436] width 6 height 10
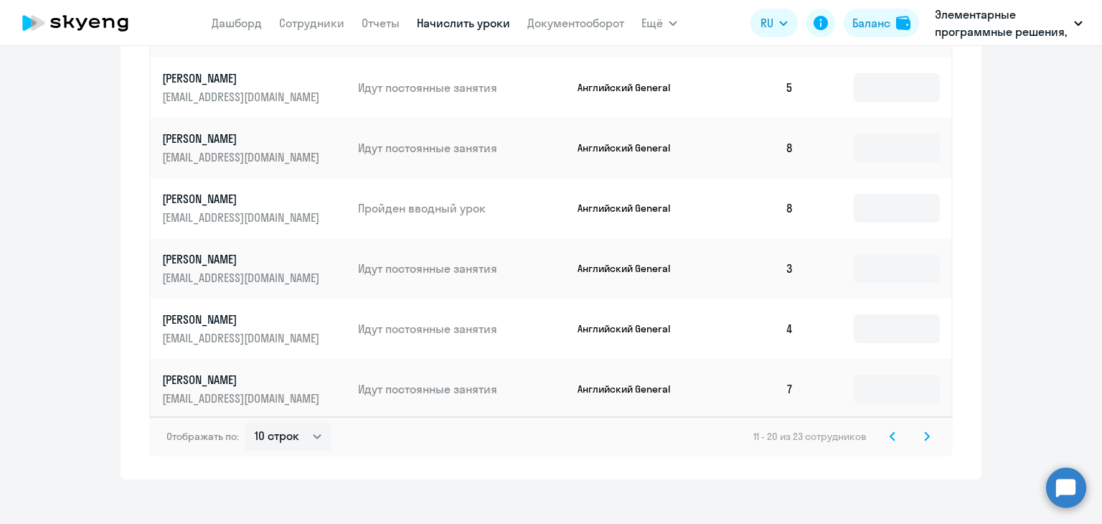
click at [230, 372] on p "[PERSON_NAME]" at bounding box center [242, 380] width 161 height 16
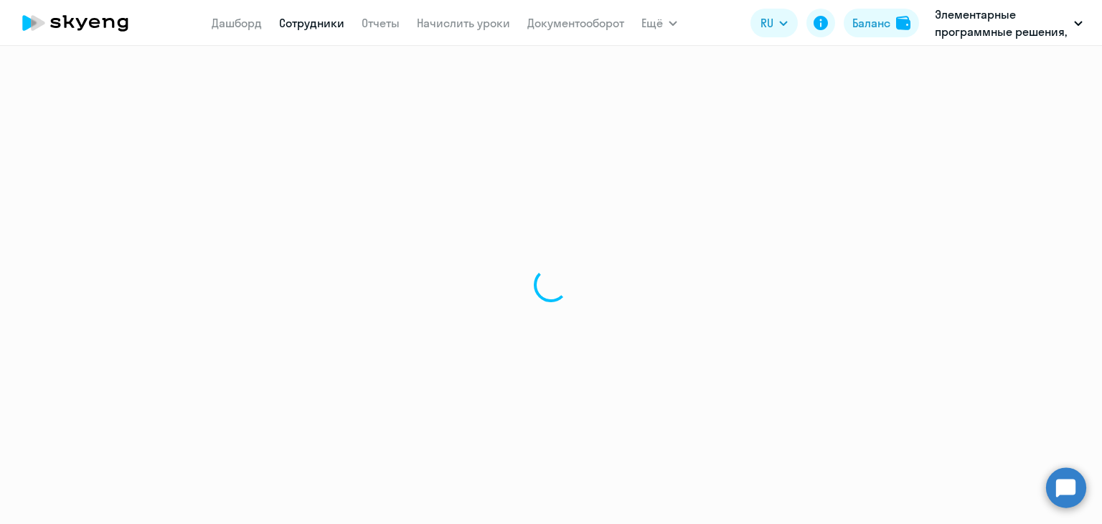
select select "english"
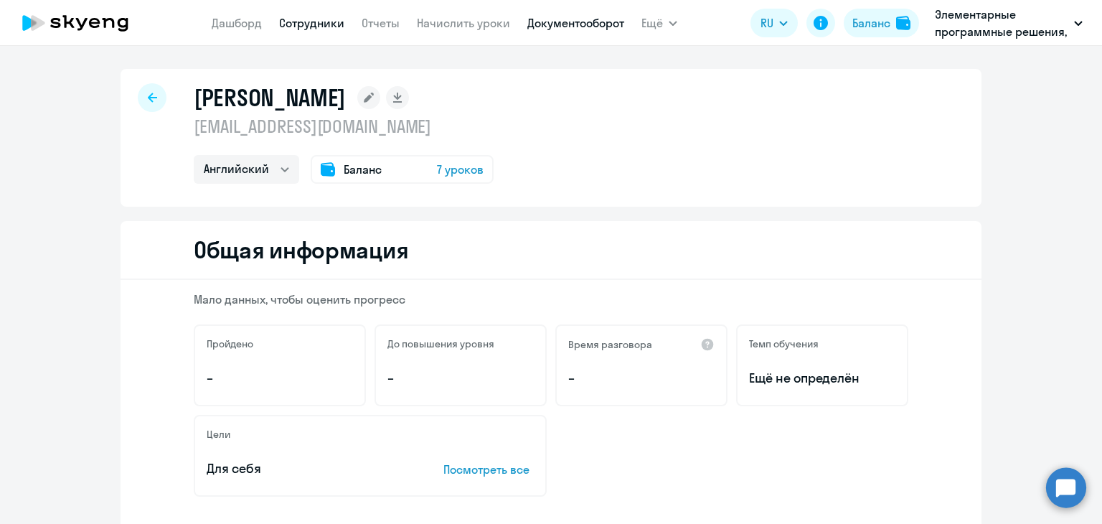
click at [574, 19] on link "Документооборот" at bounding box center [576, 23] width 97 height 14
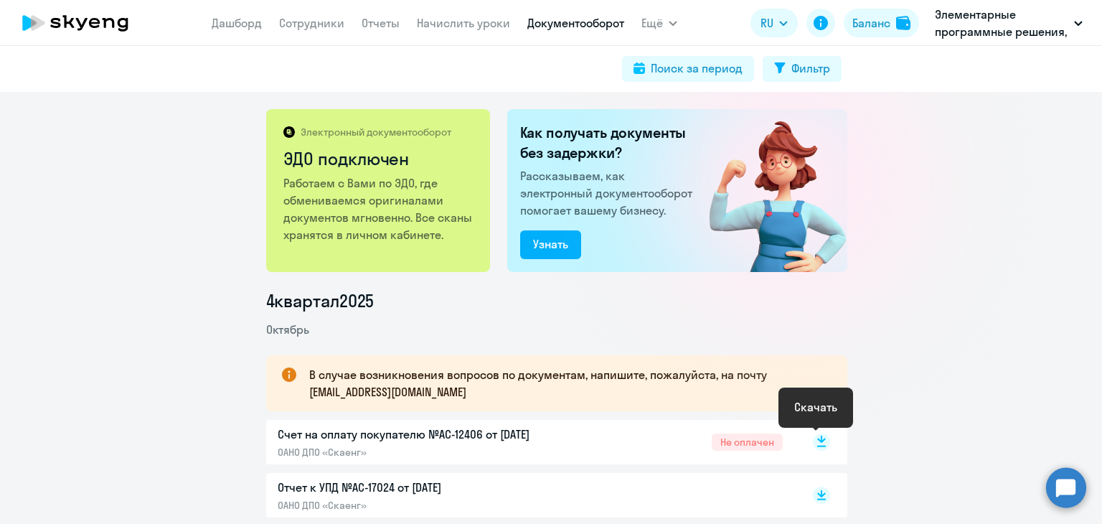
click at [818, 437] on rect at bounding box center [821, 442] width 17 height 17
